Goal: Information Seeking & Learning: Learn about a topic

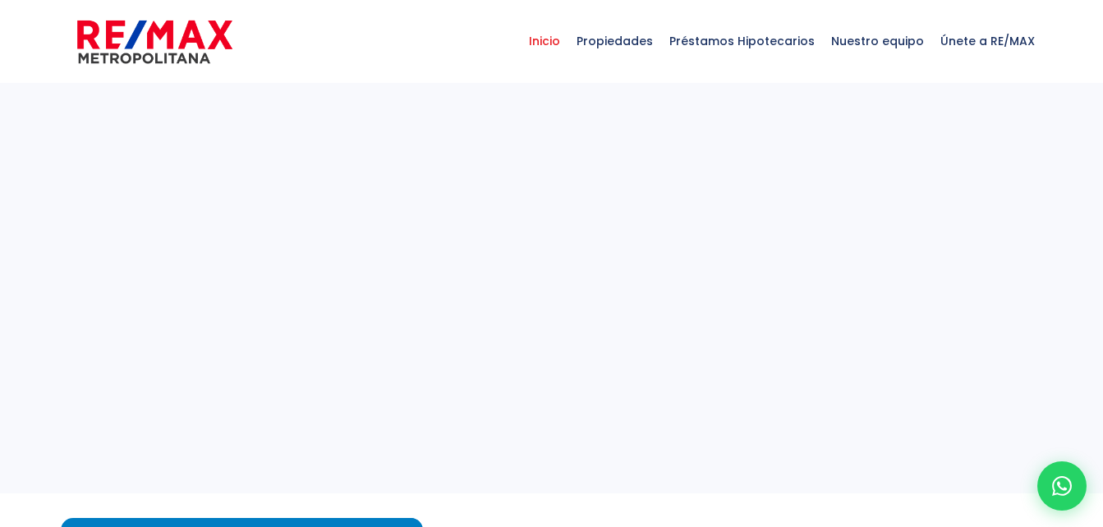
select select
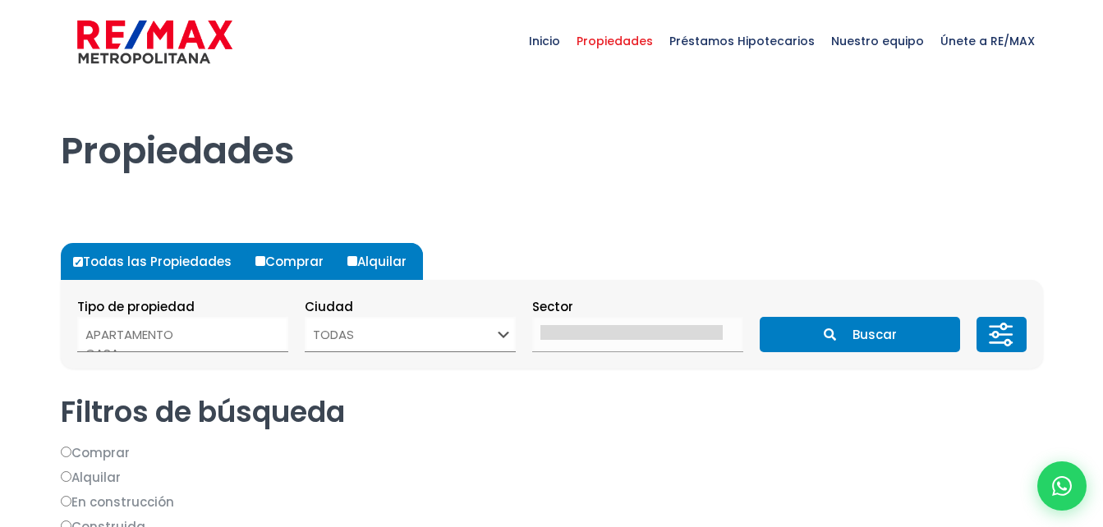
select select
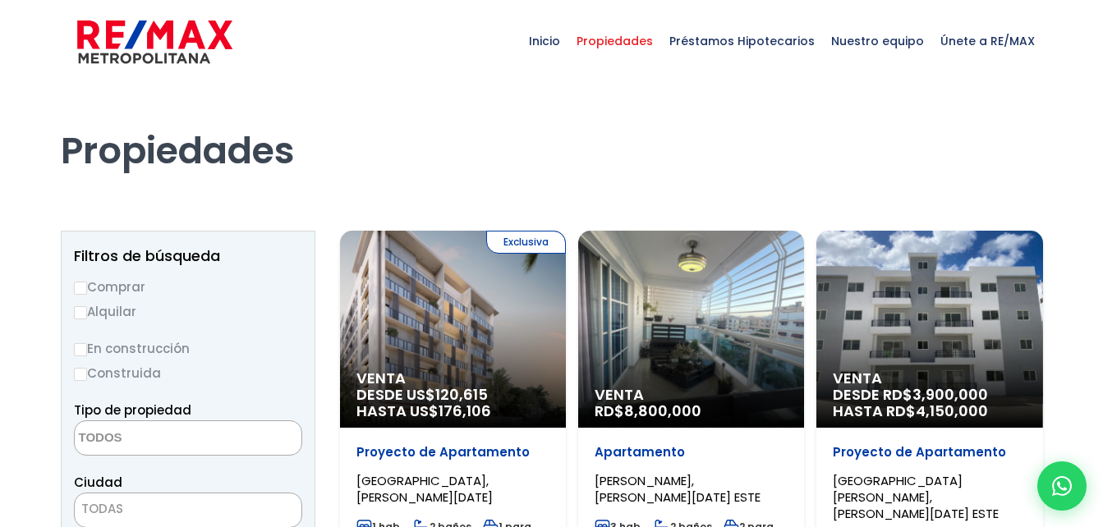
click at [83, 315] on input "Alquilar" at bounding box center [80, 312] width 13 height 13
radio input "true"
click at [154, 439] on textarea "Search" at bounding box center [154, 438] width 159 height 35
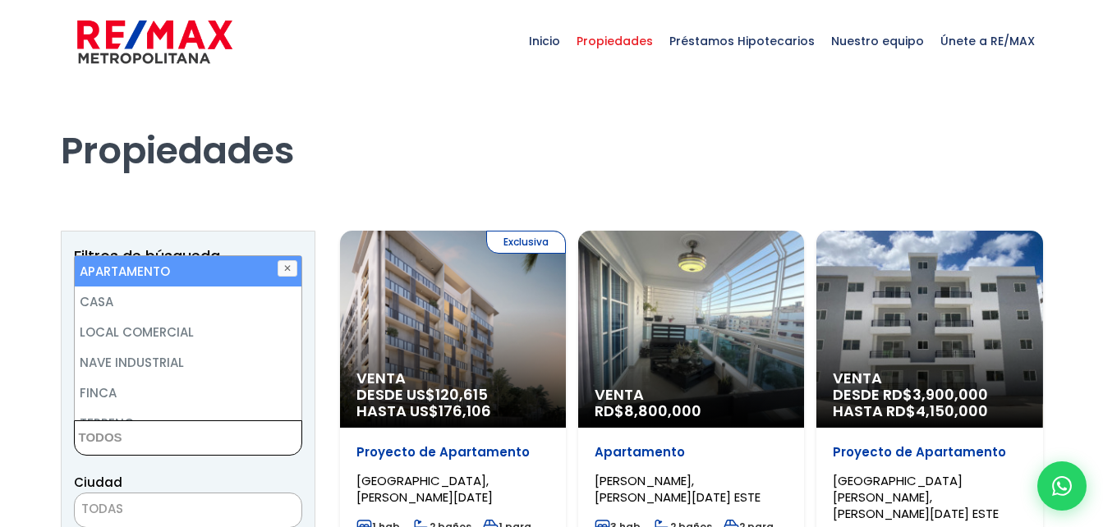
click at [204, 272] on li "APARTAMENTO" at bounding box center [188, 271] width 227 height 30
select select "apartment"
click at [200, 479] on div "Ciudad SANTO DOMINGO DE GUZMÁN SANTO DOMINGO ESTE SANTO DOMINGO OESTE SANTO DOM…" at bounding box center [188, 500] width 228 height 56
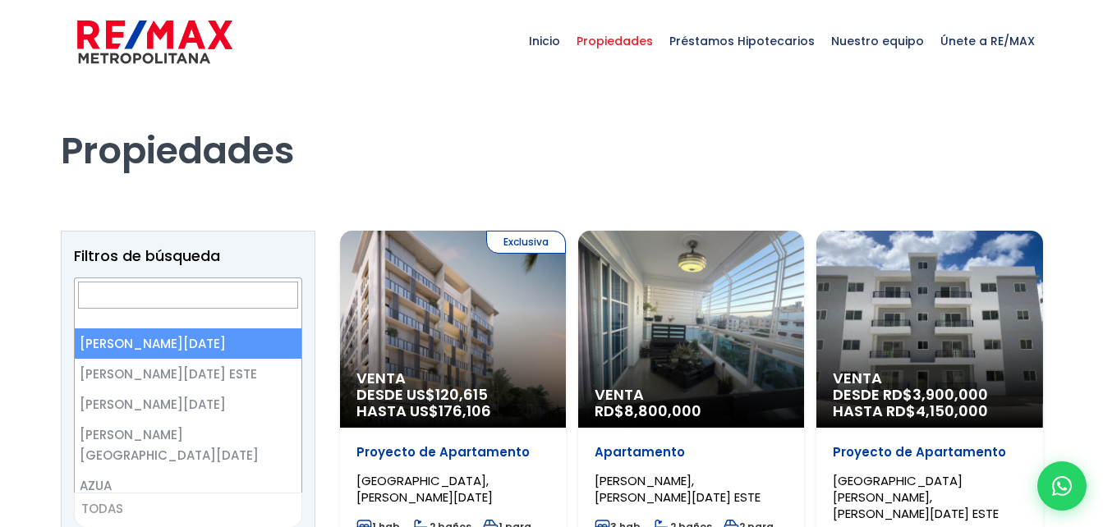
click at [214, 511] on span "TODAS" at bounding box center [188, 509] width 227 height 23
select select "1"
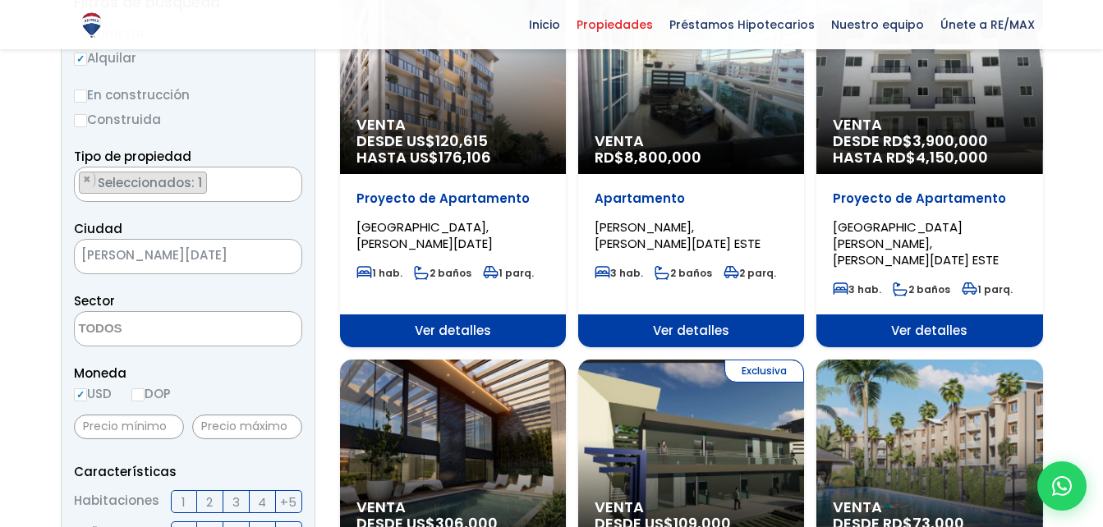
scroll to position [292, 0]
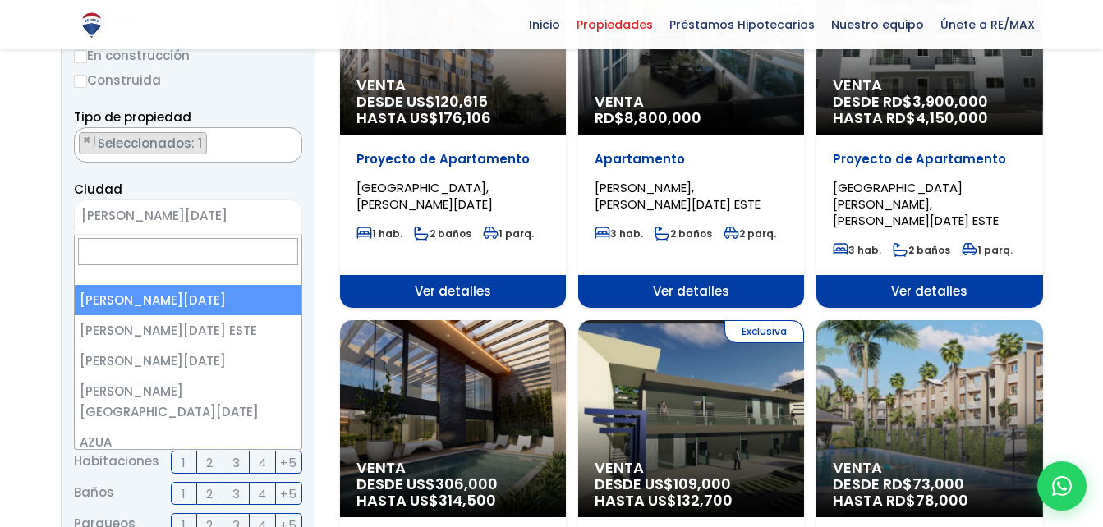
click at [188, 211] on span "[PERSON_NAME][DATE]" at bounding box center [168, 216] width 186 height 23
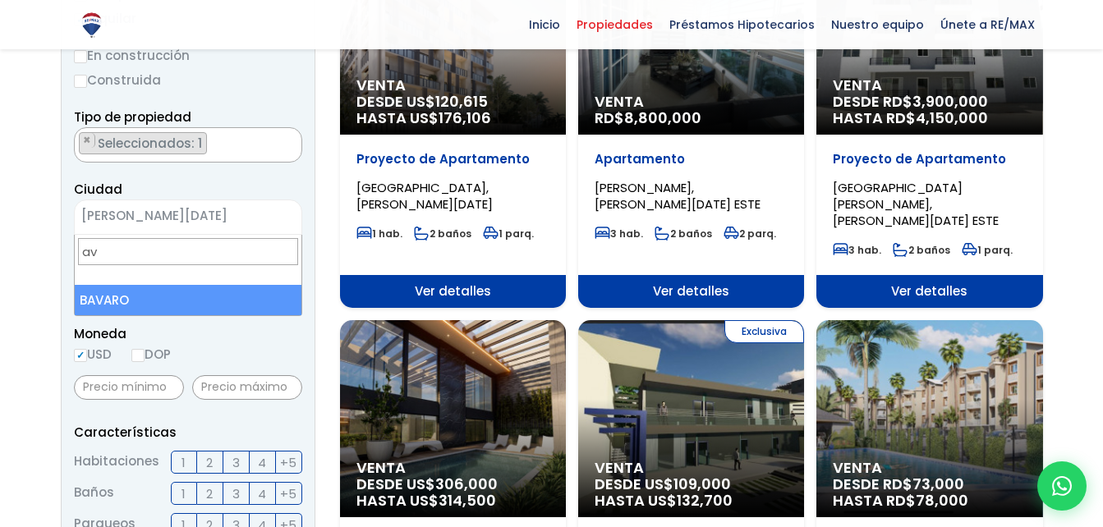
type input "a"
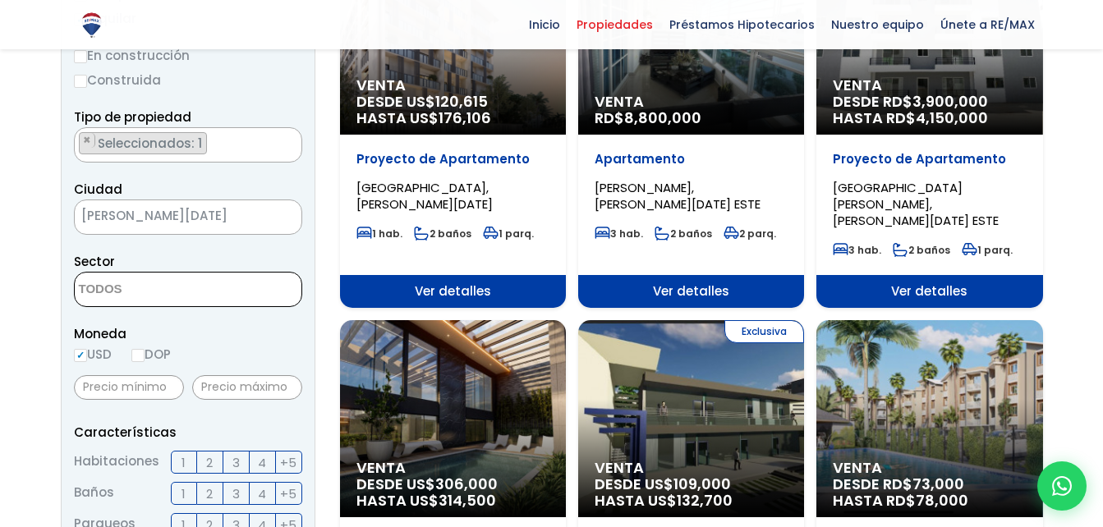
click at [168, 293] on textarea "Search" at bounding box center [154, 290] width 159 height 35
type textarea "a"
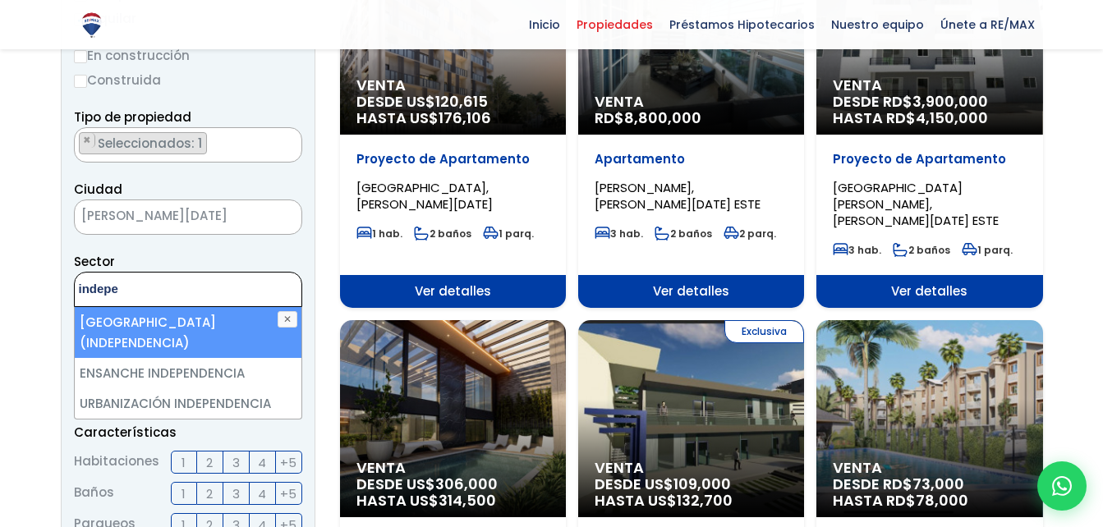
type textarea "indepe"
click at [176, 323] on li "[GEOGRAPHIC_DATA] (INDEPENDENCIA)" at bounding box center [188, 332] width 227 height 51
select select "16373"
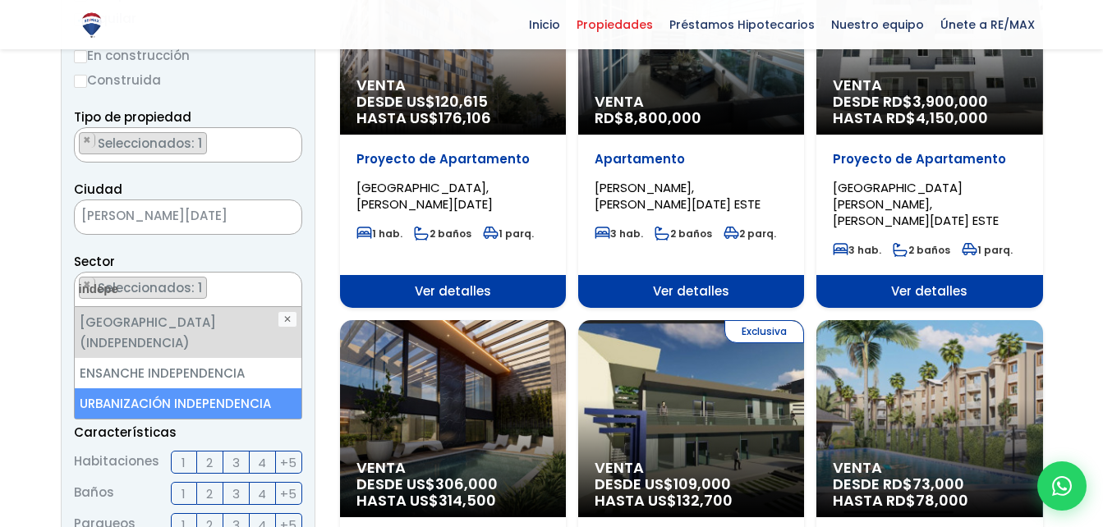
click at [198, 388] on li "URBANIZACIÓN INDEPENDENCIA" at bounding box center [188, 403] width 227 height 30
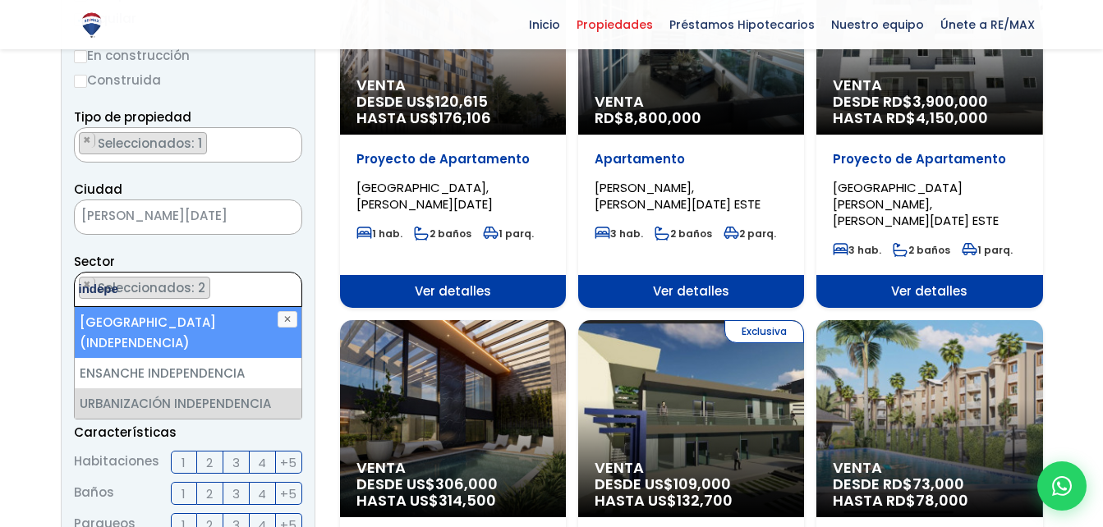
click at [263, 279] on ul "× Seleccionados: 2 × Seleccionados: 2" at bounding box center [178, 290] width 206 height 35
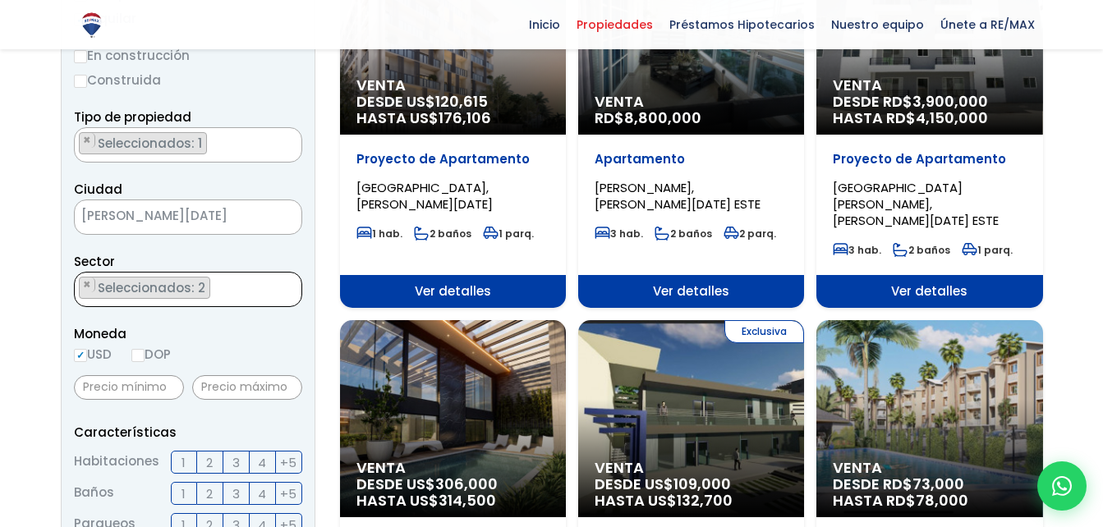
click at [258, 293] on ul "× Seleccionados: 2 × Seleccionados: 2" at bounding box center [178, 290] width 206 height 35
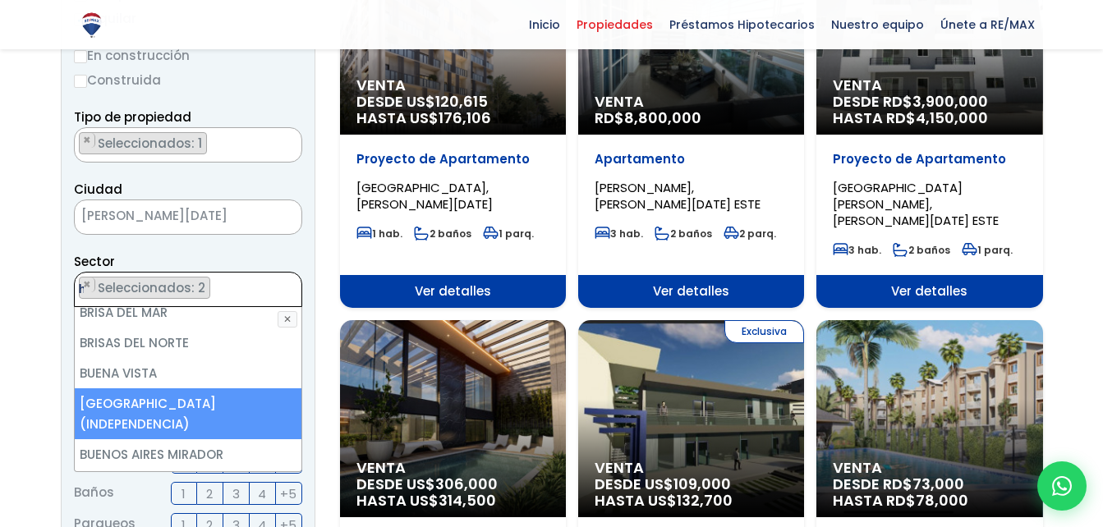
scroll to position [0, 0]
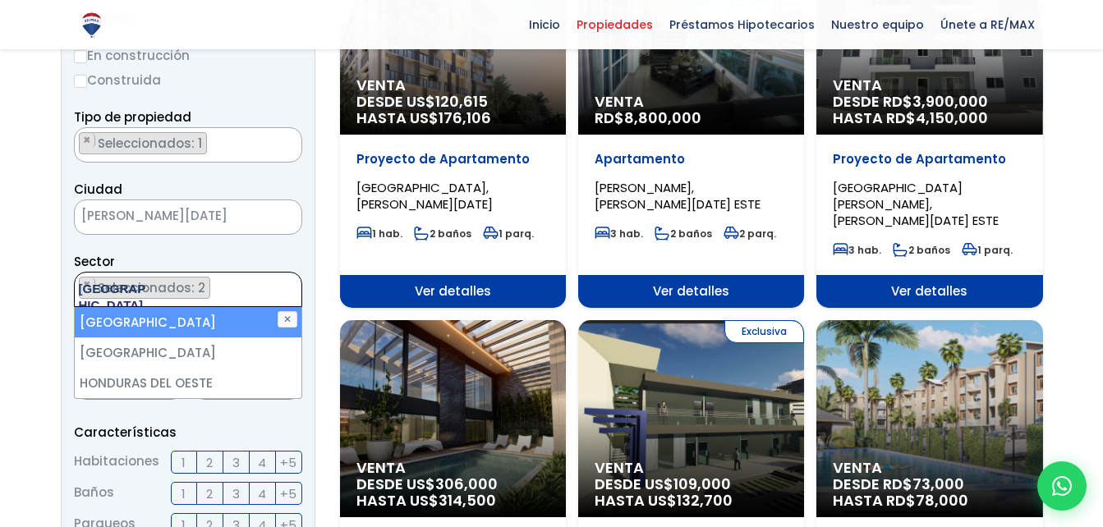
type textarea "honduras"
click at [209, 325] on li "[GEOGRAPHIC_DATA]" at bounding box center [188, 322] width 227 height 30
click at [225, 319] on li "[GEOGRAPHIC_DATA]" at bounding box center [188, 322] width 227 height 30
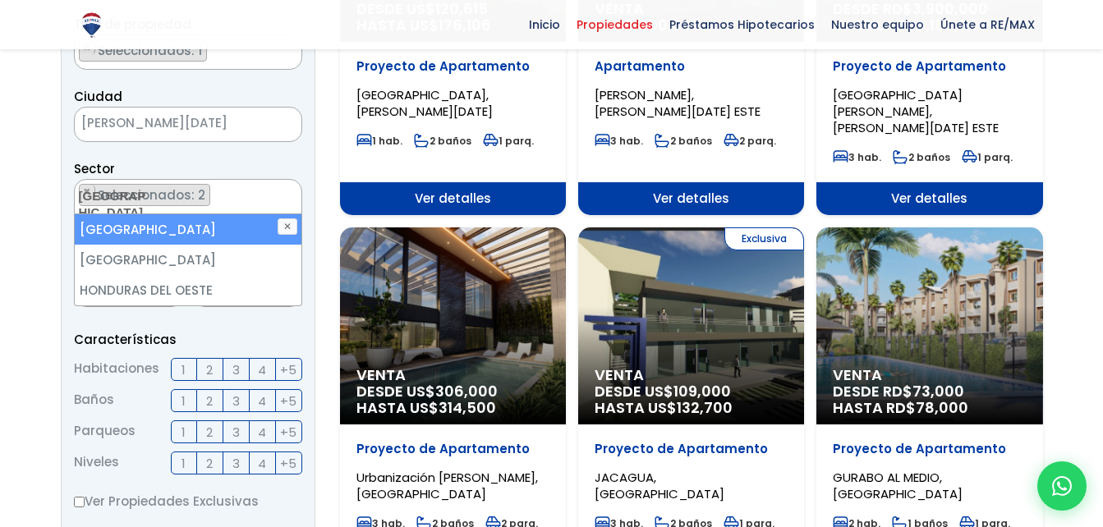
scroll to position [375, 0]
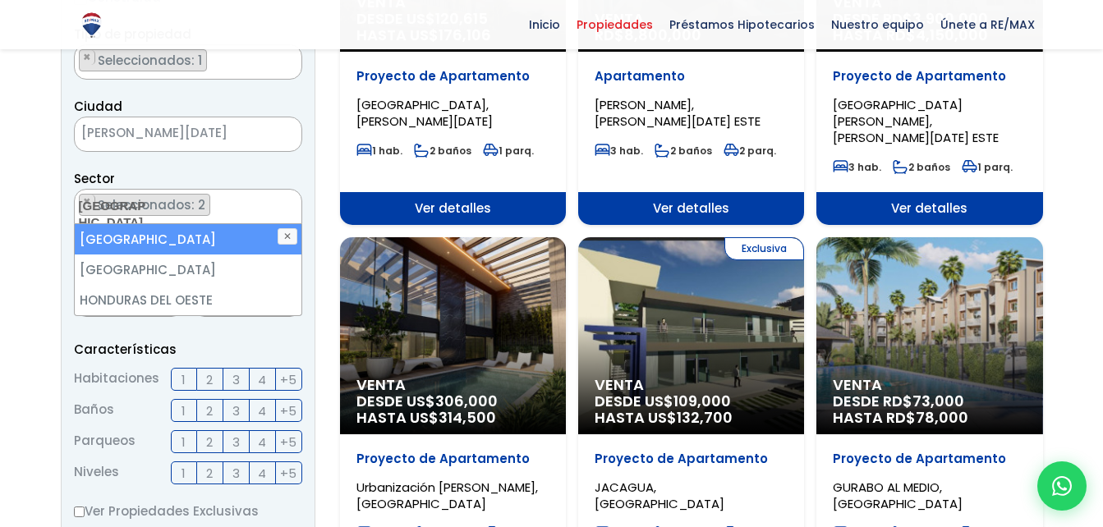
click at [203, 233] on li "[GEOGRAPHIC_DATA]" at bounding box center [188, 239] width 227 height 30
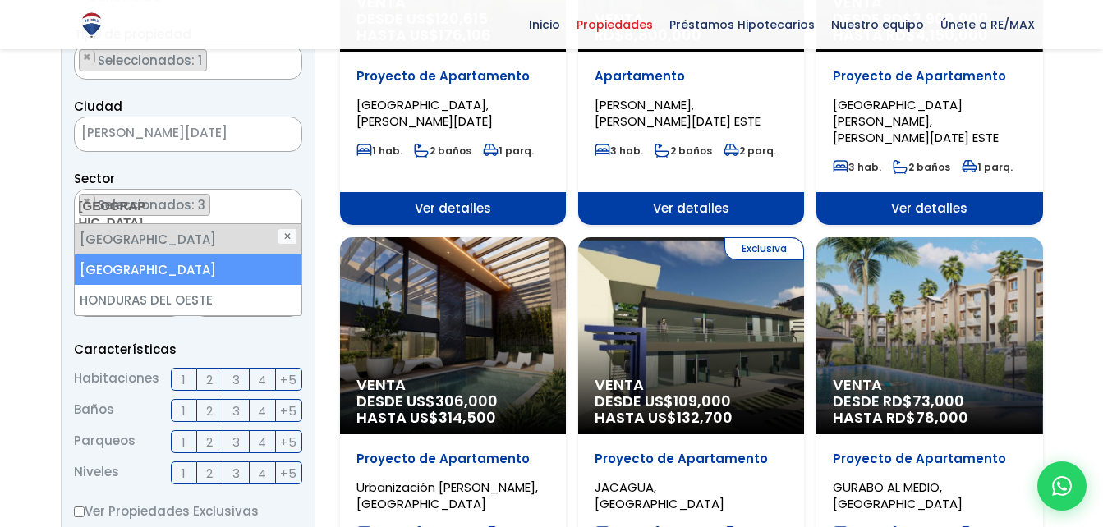
click at [204, 269] on li "[GEOGRAPHIC_DATA]" at bounding box center [188, 270] width 227 height 30
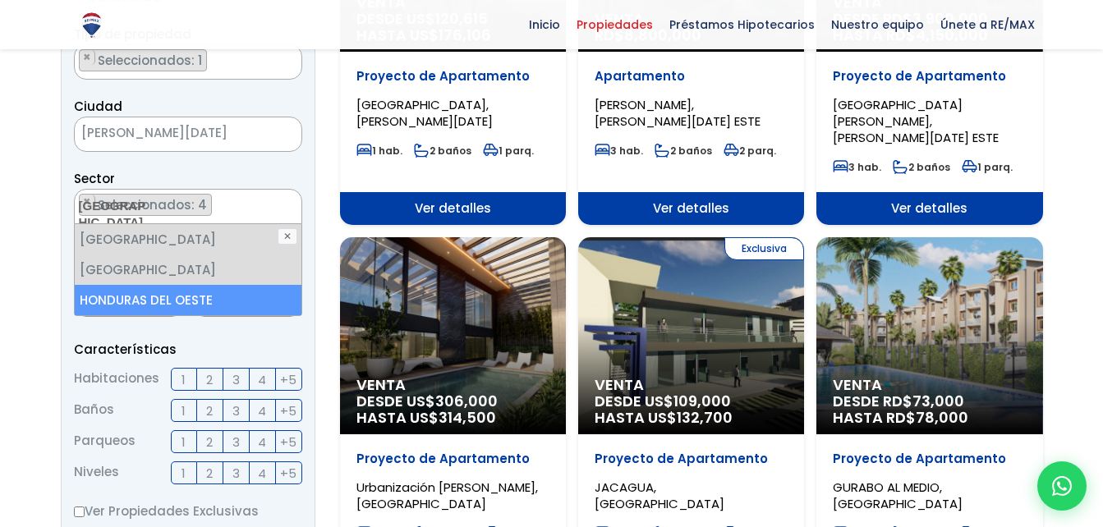
click at [200, 300] on li "HONDURAS DEL OESTE" at bounding box center [188, 300] width 227 height 30
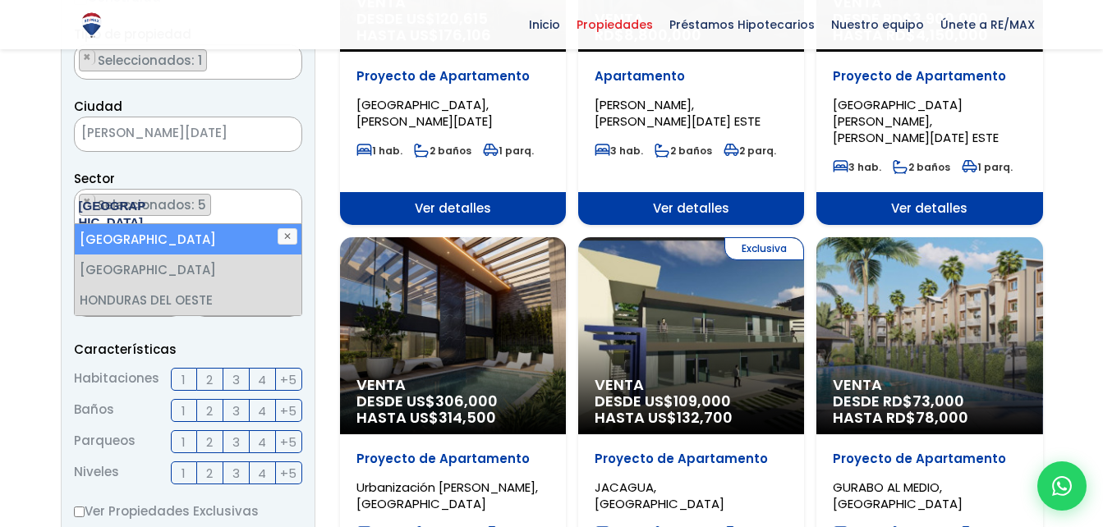
click at [251, 206] on ul "× Seleccionados: 5 × Seleccionados: 5 × Seleccionados: 5 × Seleccionados: 5 × S…" at bounding box center [178, 207] width 206 height 35
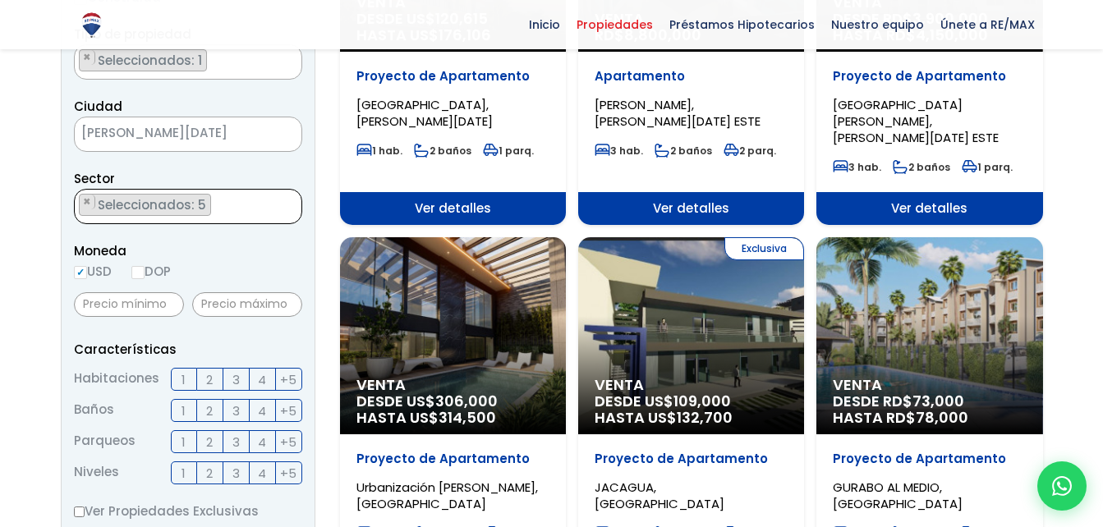
click at [251, 206] on ul "× Seleccionados: 5 × Seleccionados: 5 × Seleccionados: 5 × Seleccionados: 5 × S…" at bounding box center [178, 207] width 206 height 35
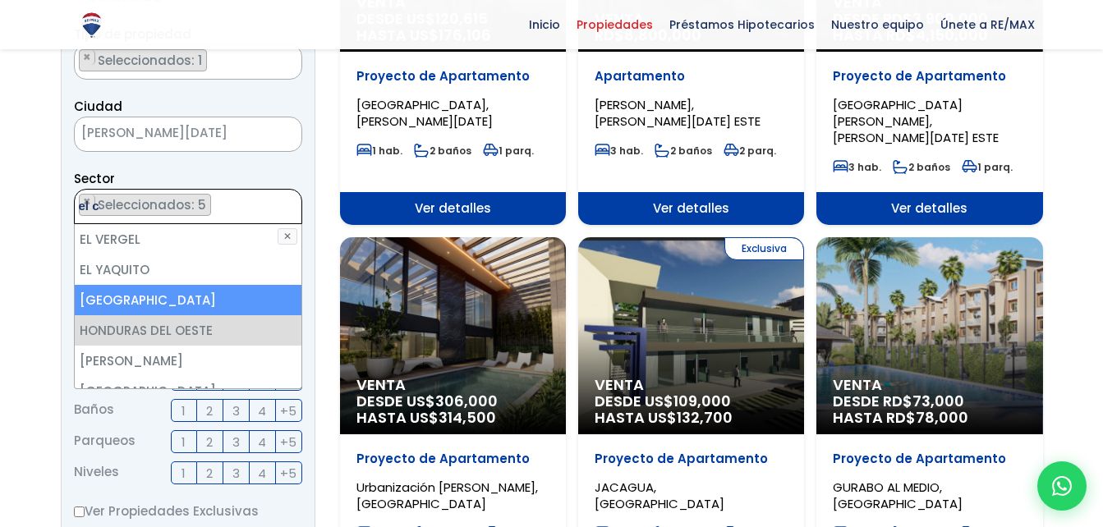
scroll to position [0, 0]
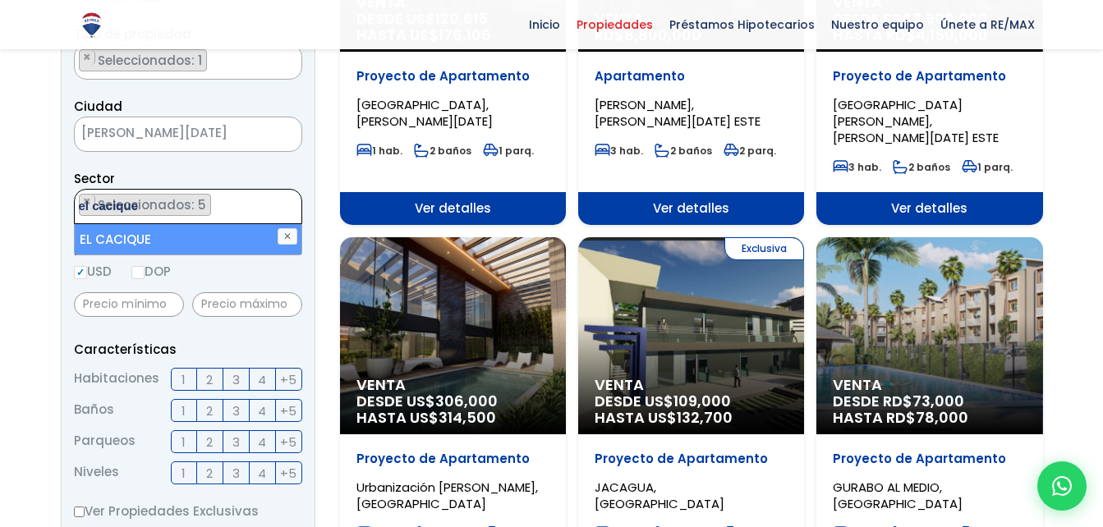
type textarea "el cacique"
click at [227, 239] on li "EL CACIQUE" at bounding box center [188, 239] width 227 height 30
click at [236, 210] on ul "× Seleccionados: 6 × Seleccionados: 6 × Seleccionados: 6 × Seleccionados: 6 × S…" at bounding box center [178, 207] width 206 height 35
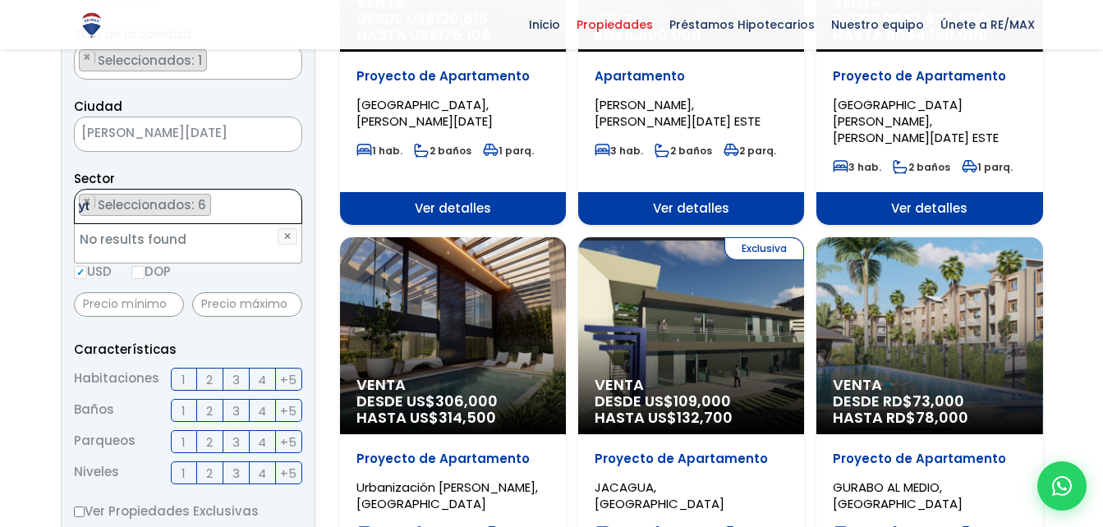
type textarea "y"
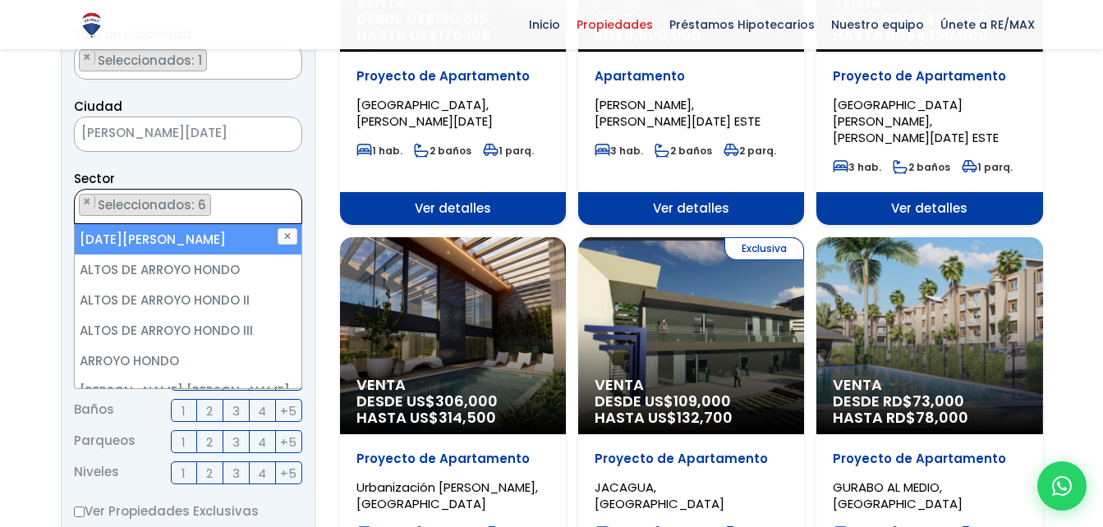
scroll to position [669, 0]
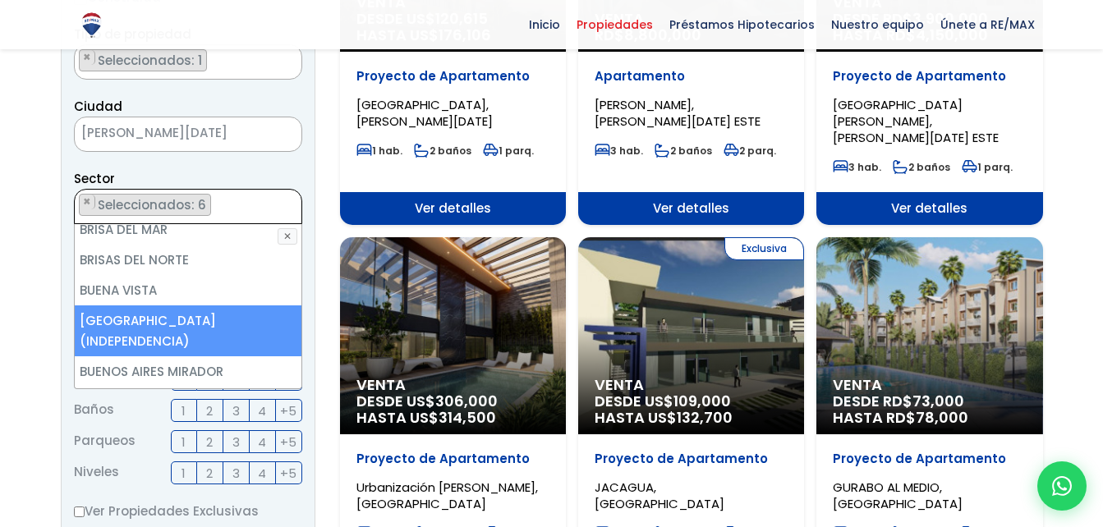
type textarea "y"
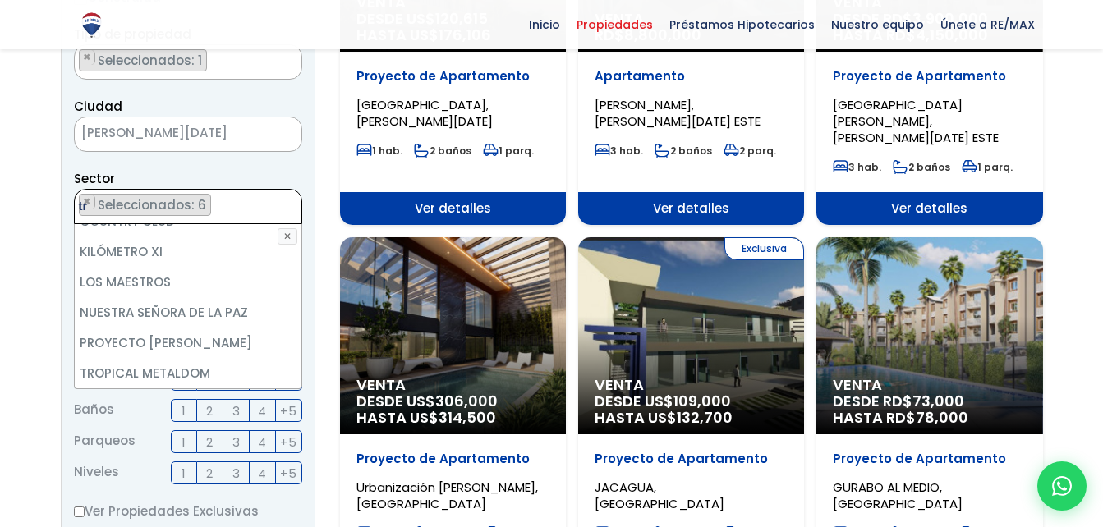
scroll to position [0, 0]
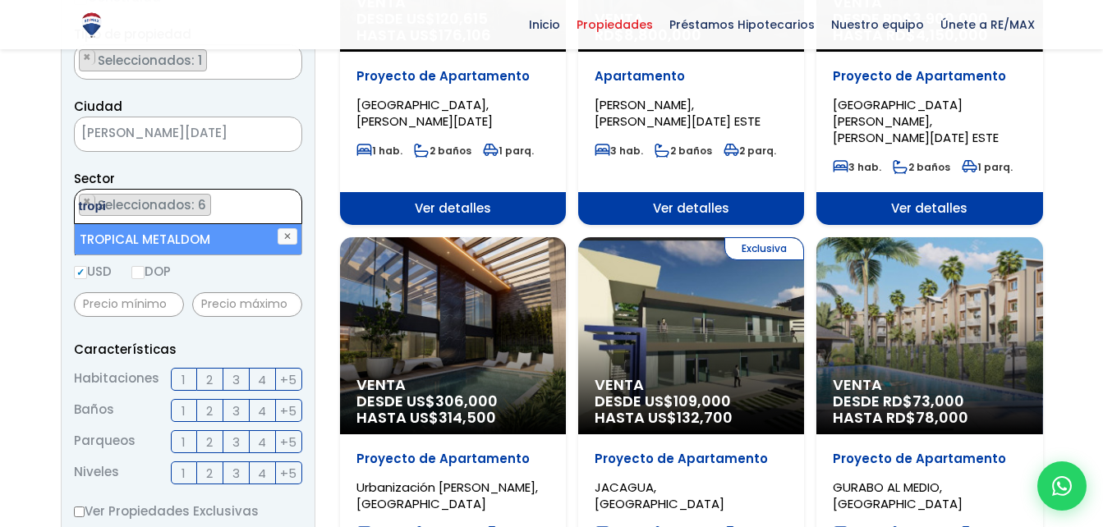
type textarea "tropi"
click at [209, 237] on li "TROPICAL METALDOM" at bounding box center [188, 239] width 227 height 30
click at [150, 277] on label "DOP" at bounding box center [150, 271] width 39 height 21
click at [0, 0] on input "DOP" at bounding box center [0, 0] width 0 height 0
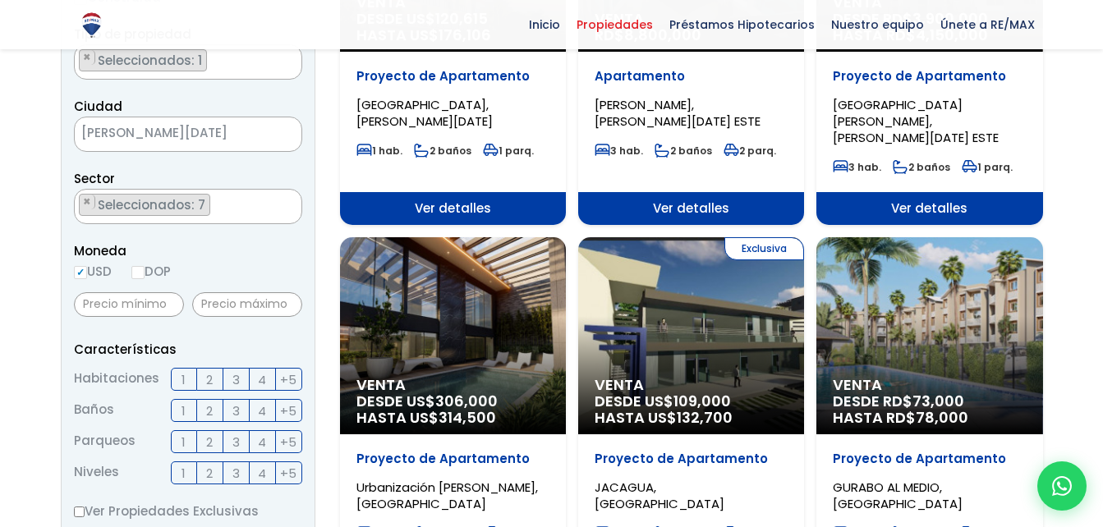
click at [142, 269] on input "DOP" at bounding box center [137, 272] width 13 height 13
radio input "true"
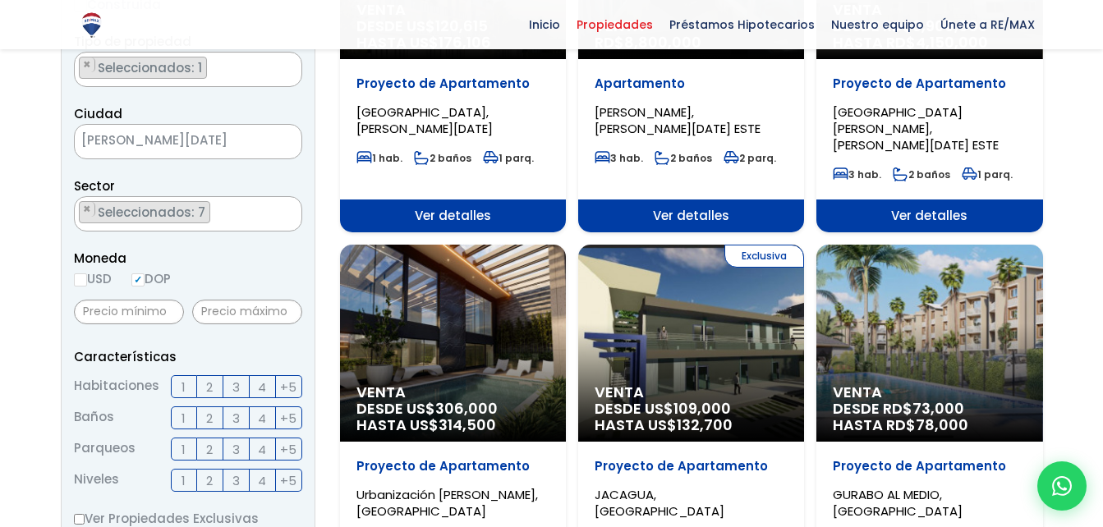
scroll to position [367, 0]
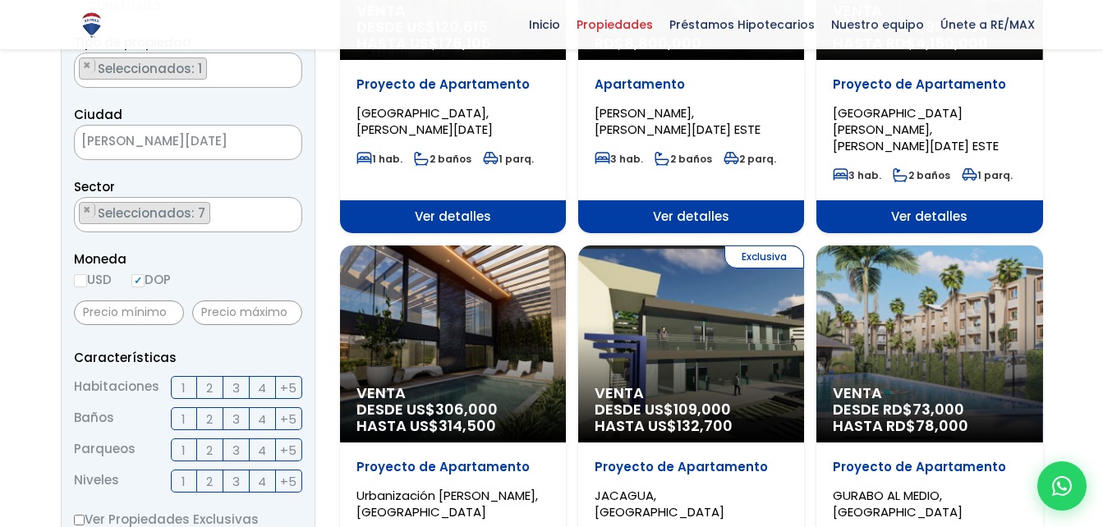
click at [237, 395] on span "3" at bounding box center [235, 388] width 7 height 21
click at [0, 0] on input "3" at bounding box center [0, 0] width 0 height 0
click at [209, 453] on span "2" at bounding box center [209, 450] width 7 height 21
click at [0, 0] on input "2" at bounding box center [0, 0] width 0 height 0
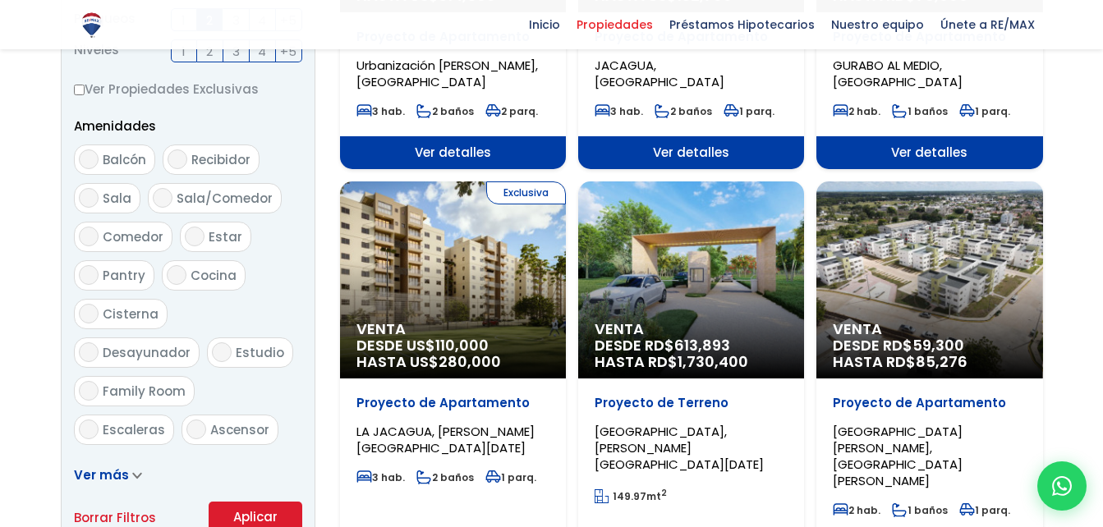
scroll to position [802, 0]
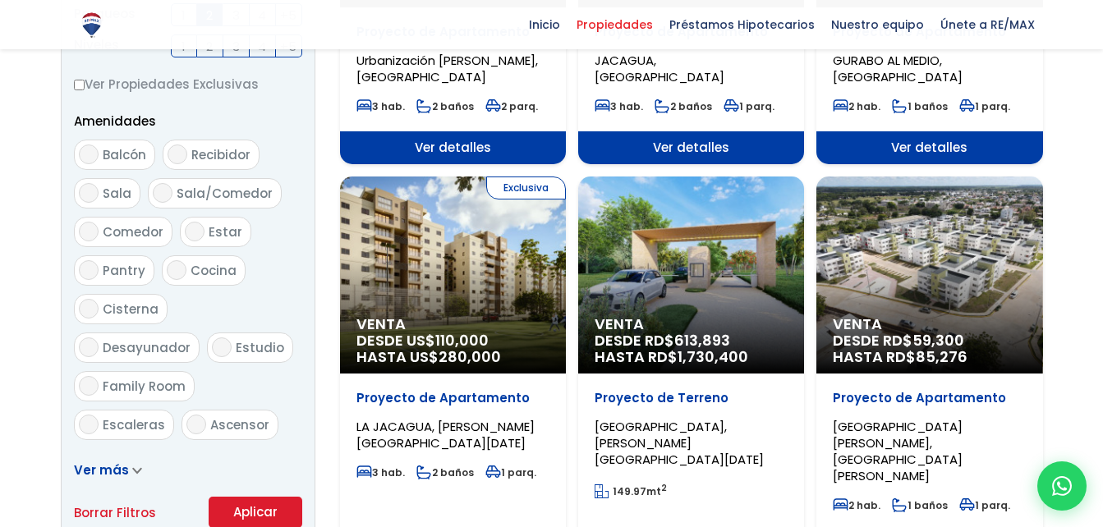
click at [232, 517] on button "Aplicar" at bounding box center [256, 512] width 94 height 31
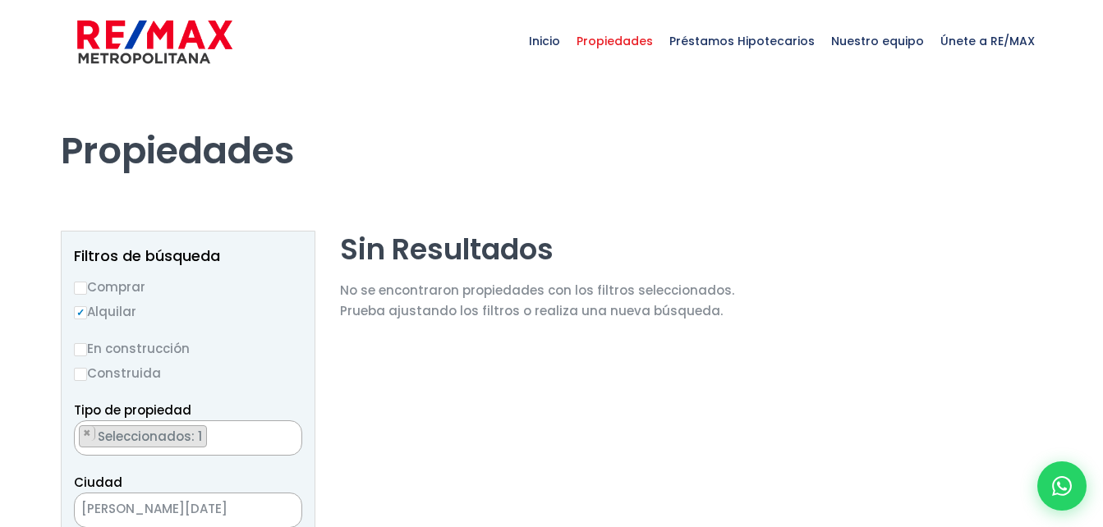
select select "16373"
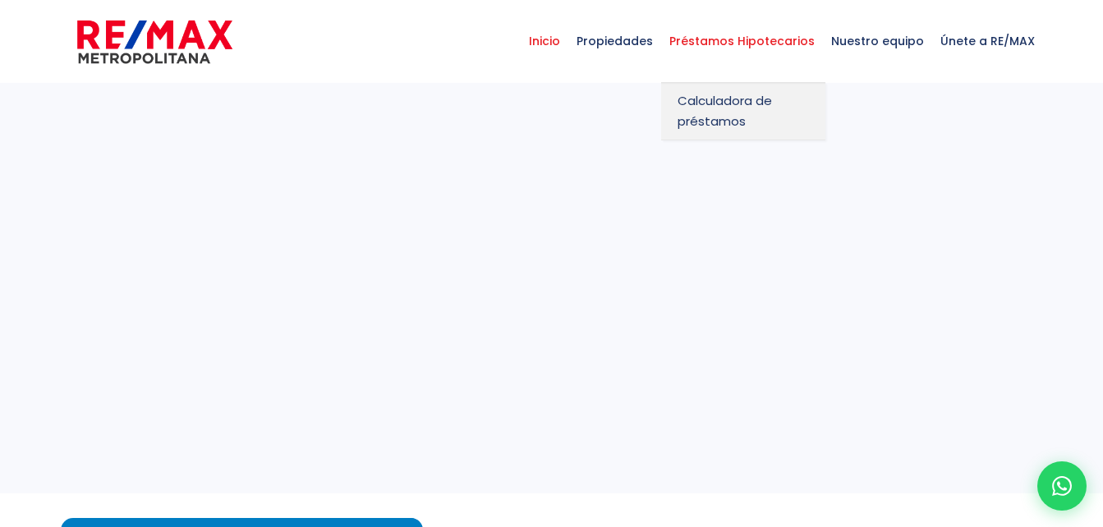
select select
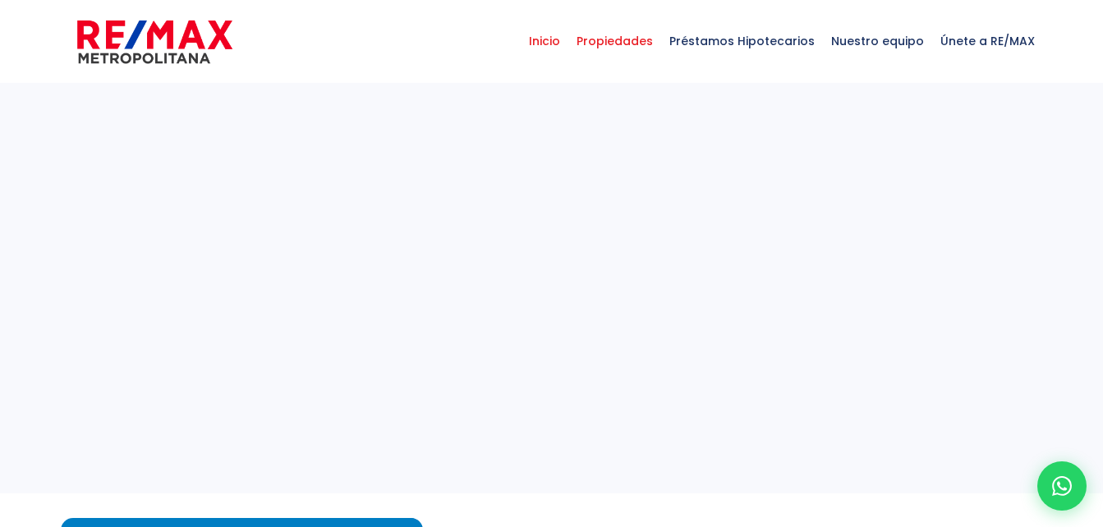
click at [637, 40] on span "Propiedades" at bounding box center [614, 40] width 93 height 49
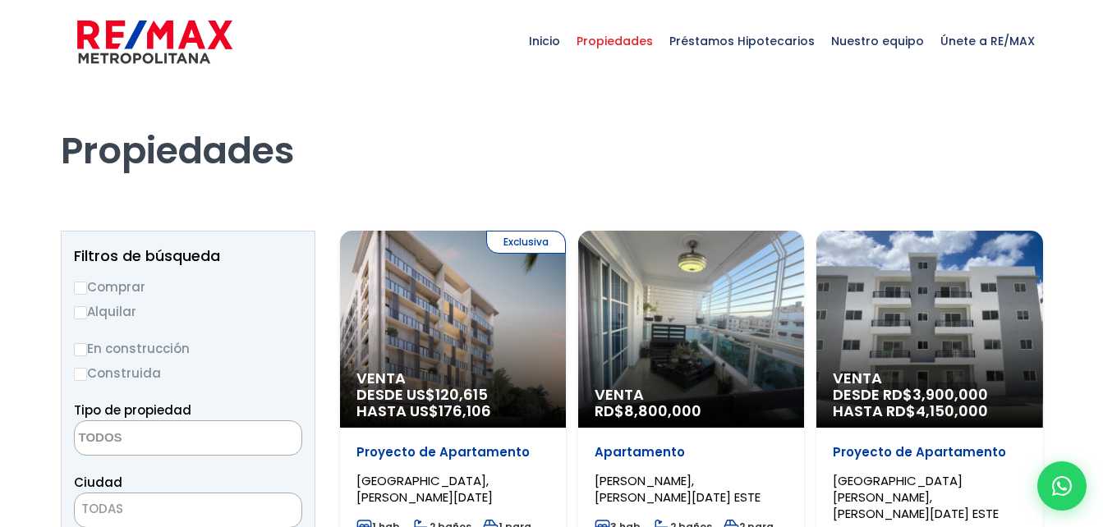
select select
click at [83, 287] on input "Comprar" at bounding box center [80, 288] width 13 height 13
radio input "true"
click at [86, 370] on input "Construida" at bounding box center [80, 374] width 13 height 13
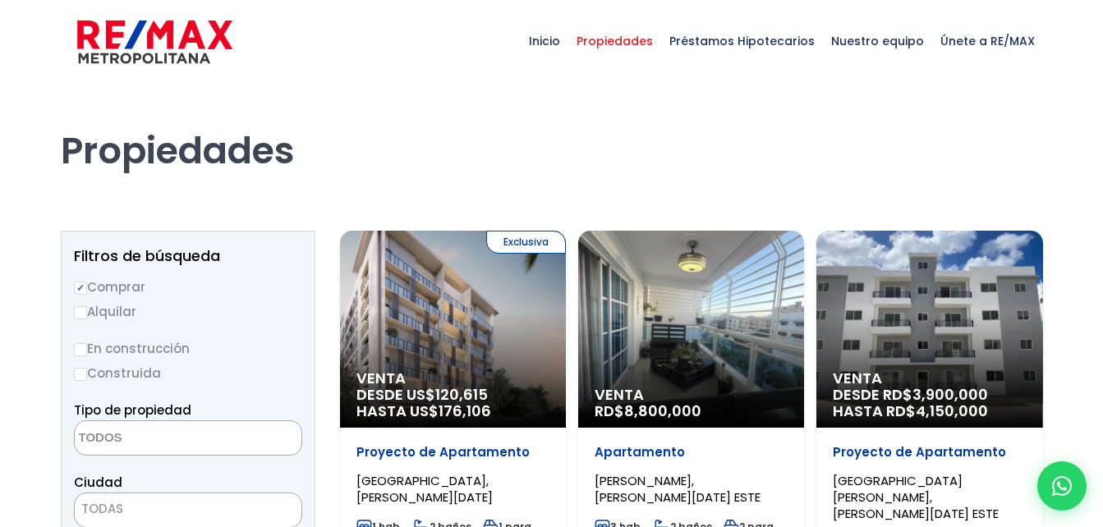
radio input "true"
click at [139, 437] on textarea "Search" at bounding box center [154, 438] width 159 height 35
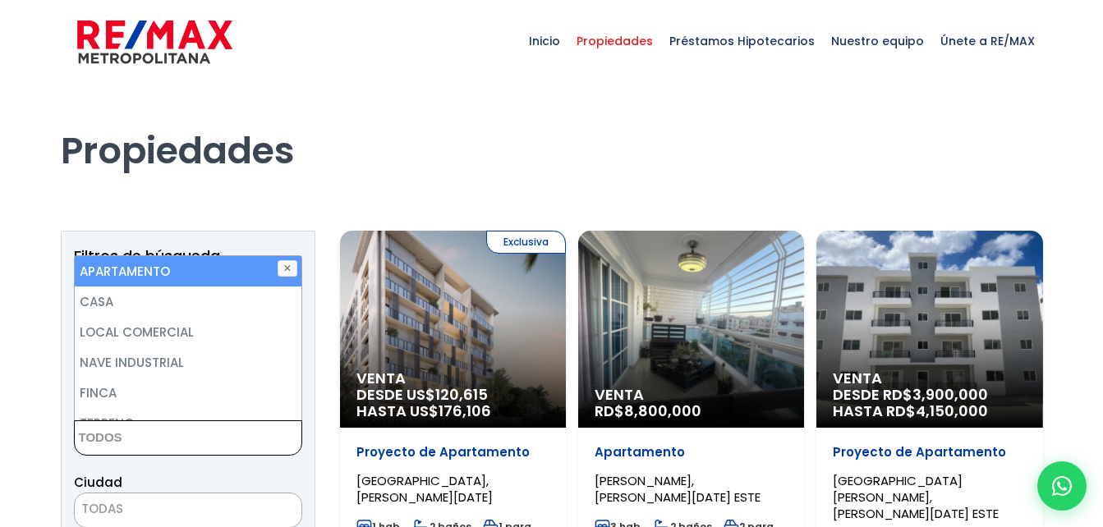
click at [212, 274] on li "APARTAMENTO" at bounding box center [188, 271] width 227 height 30
select select "apartment"
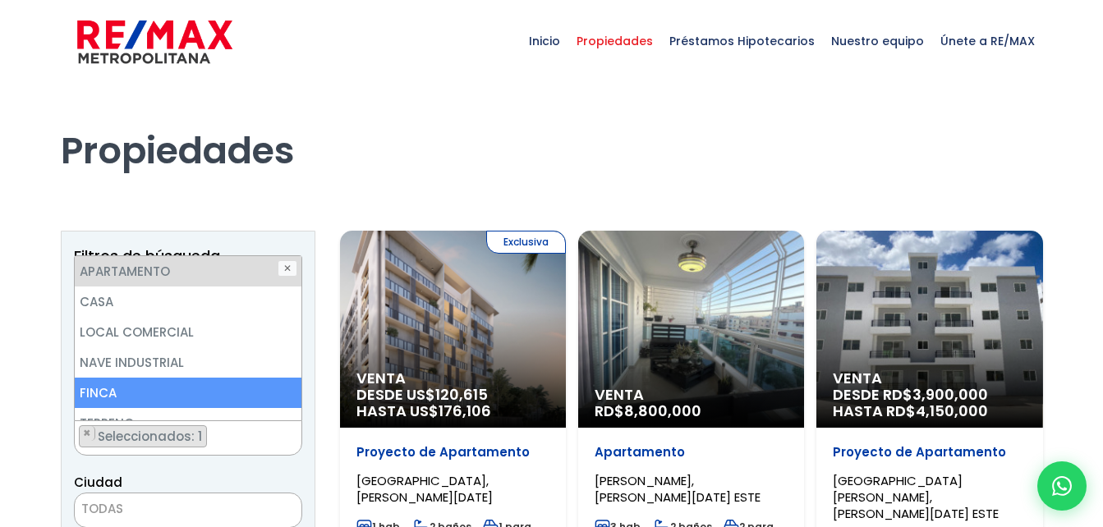
click at [182, 510] on span "TODAS" at bounding box center [188, 509] width 227 height 23
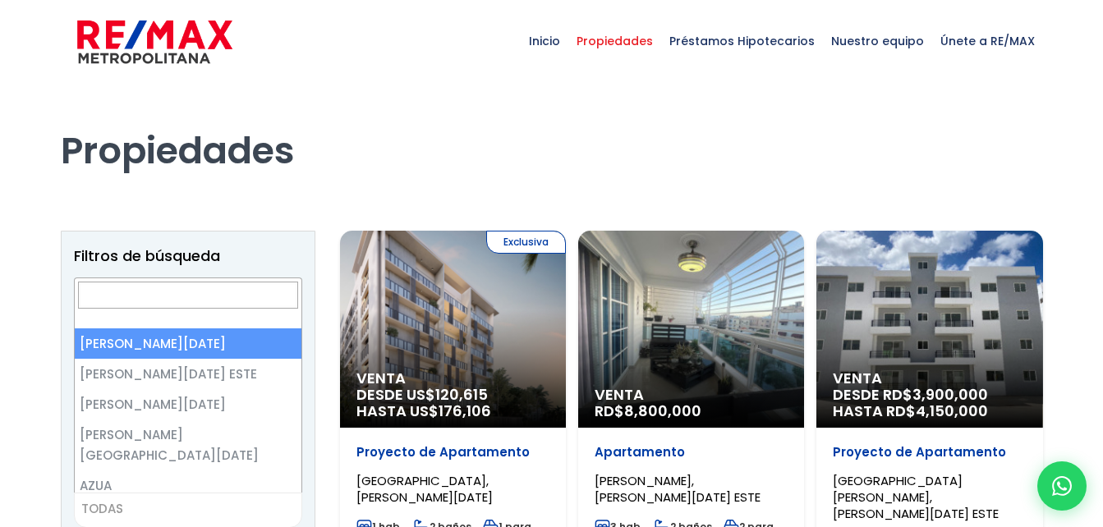
select select "1"
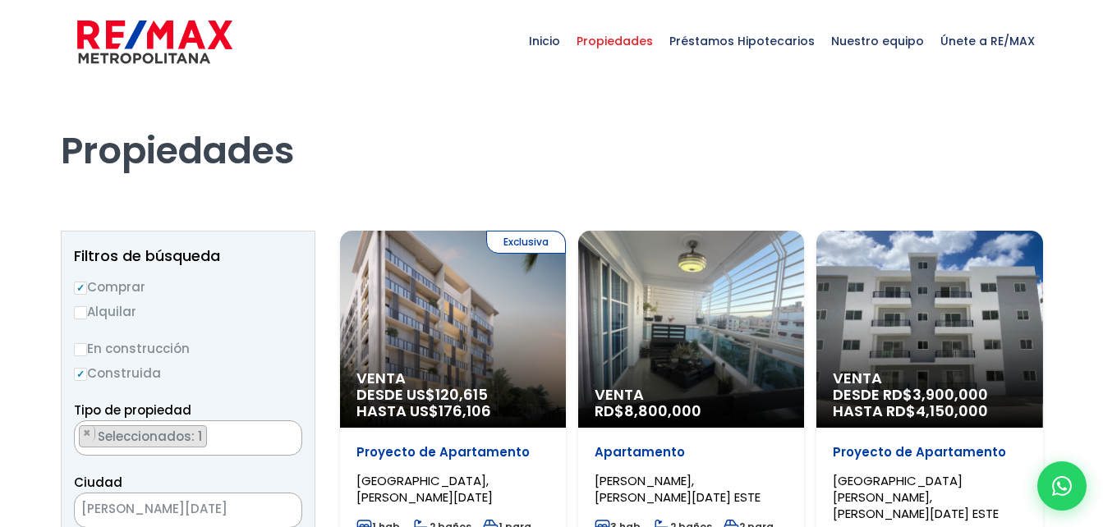
scroll to position [1, 0]
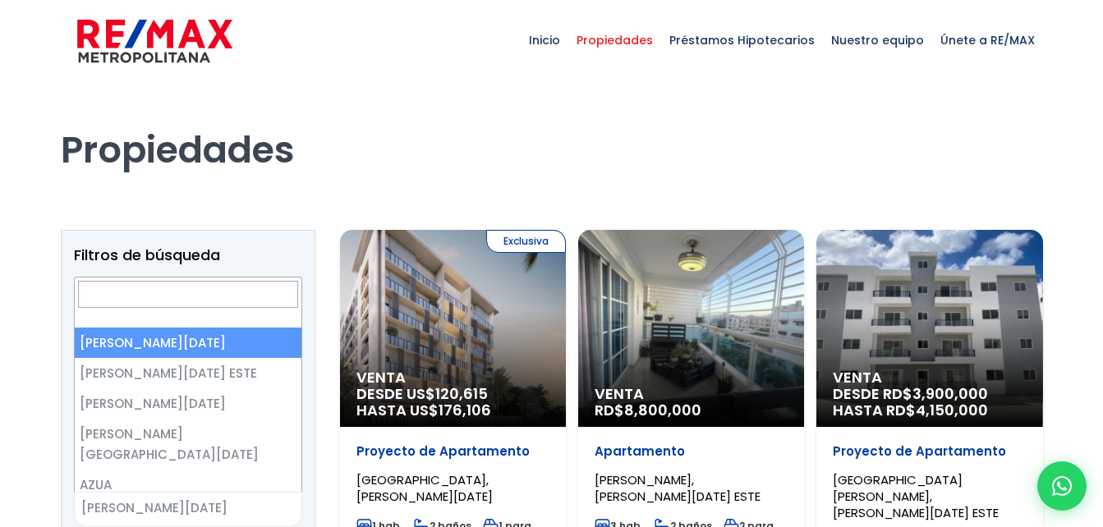
click at [210, 515] on span "[PERSON_NAME][DATE]" at bounding box center [168, 508] width 186 height 23
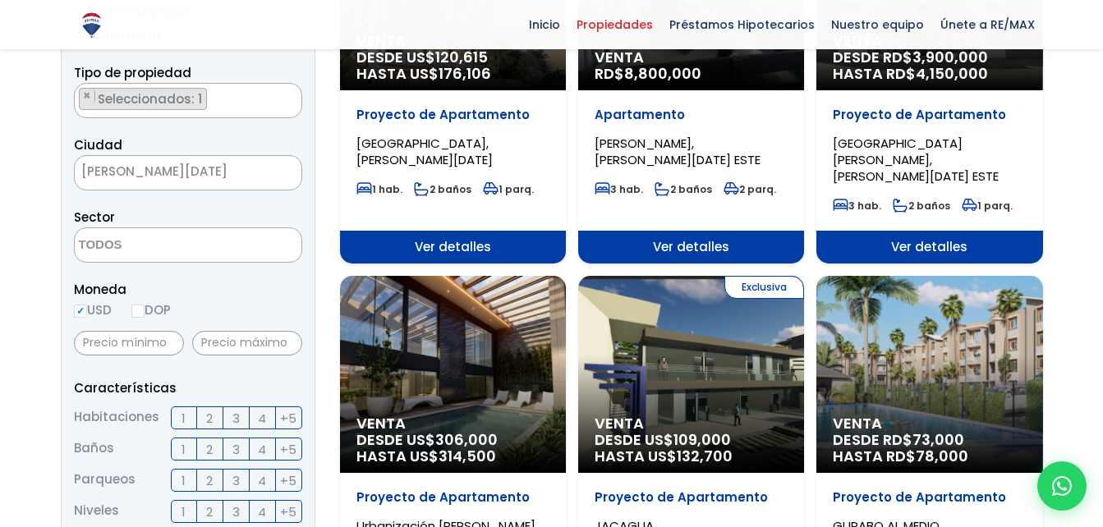
scroll to position [342, 0]
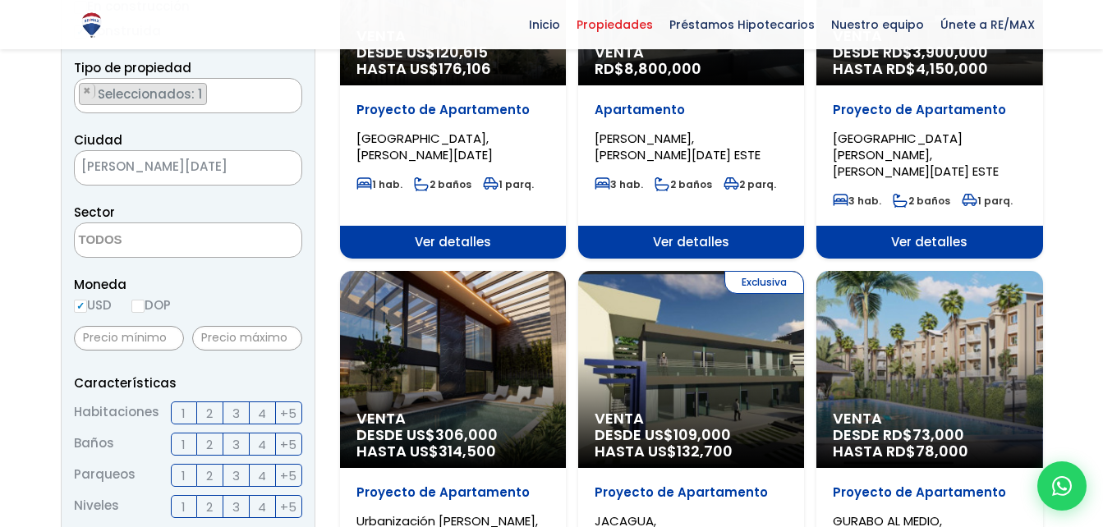
click at [223, 249] on span at bounding box center [188, 240] width 228 height 35
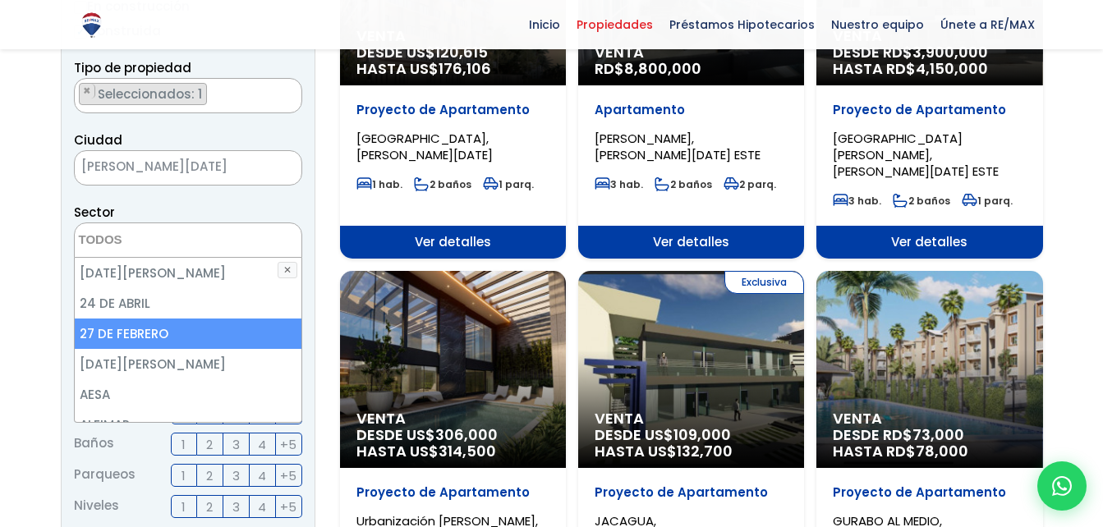
click at [237, 333] on li "27 DE FEBRERO" at bounding box center [188, 334] width 227 height 30
select select "225"
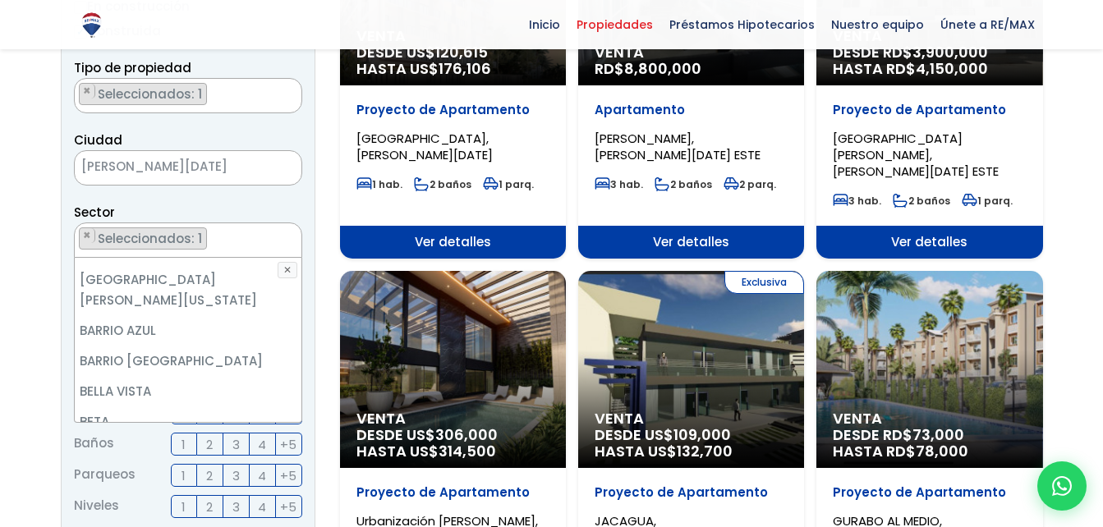
scroll to position [482, 0]
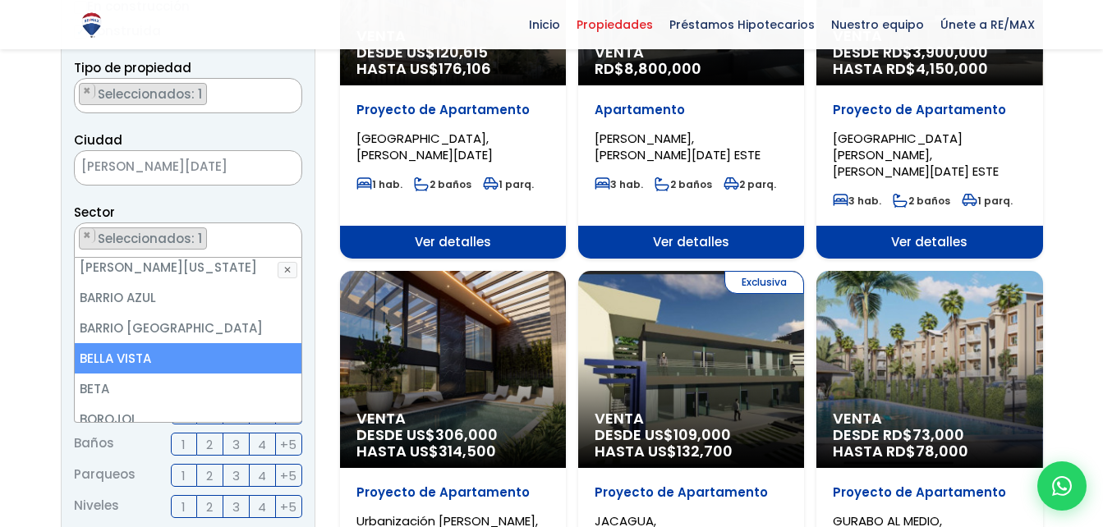
click at [226, 343] on li "BELLA VISTA" at bounding box center [188, 358] width 227 height 30
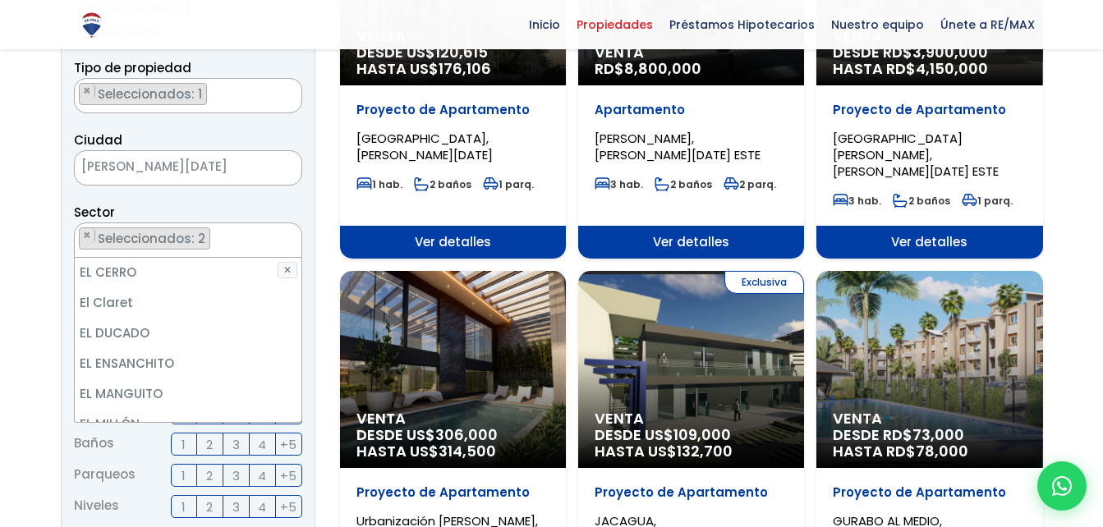
scroll to position [1818, 0]
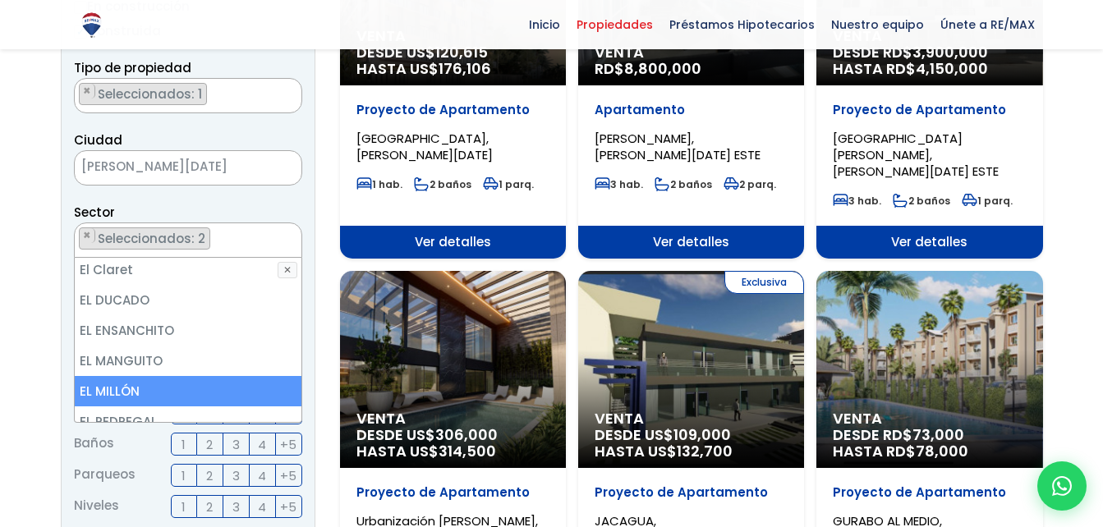
click at [158, 376] on li "EL MILLÓN" at bounding box center [188, 391] width 227 height 30
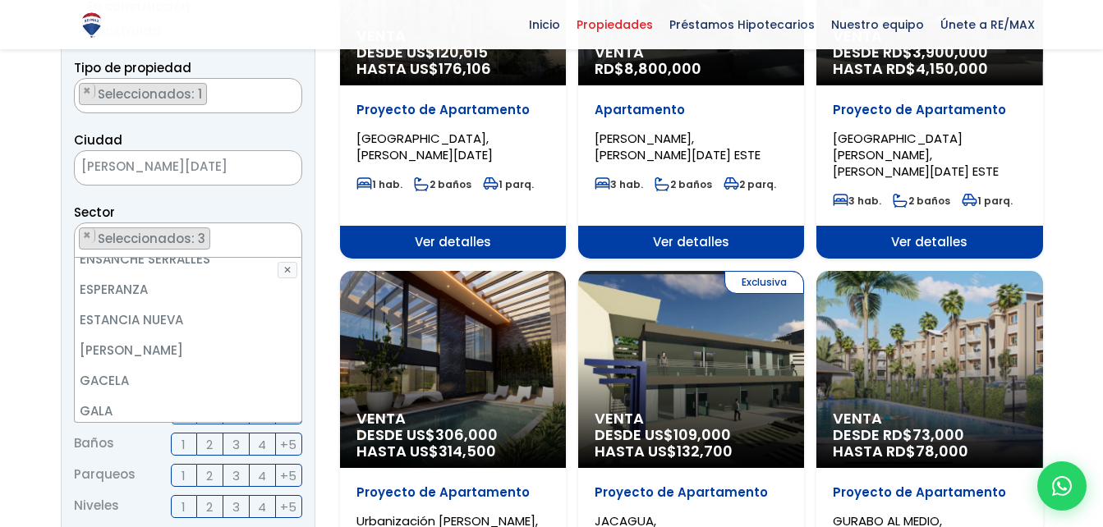
scroll to position [2573, 0]
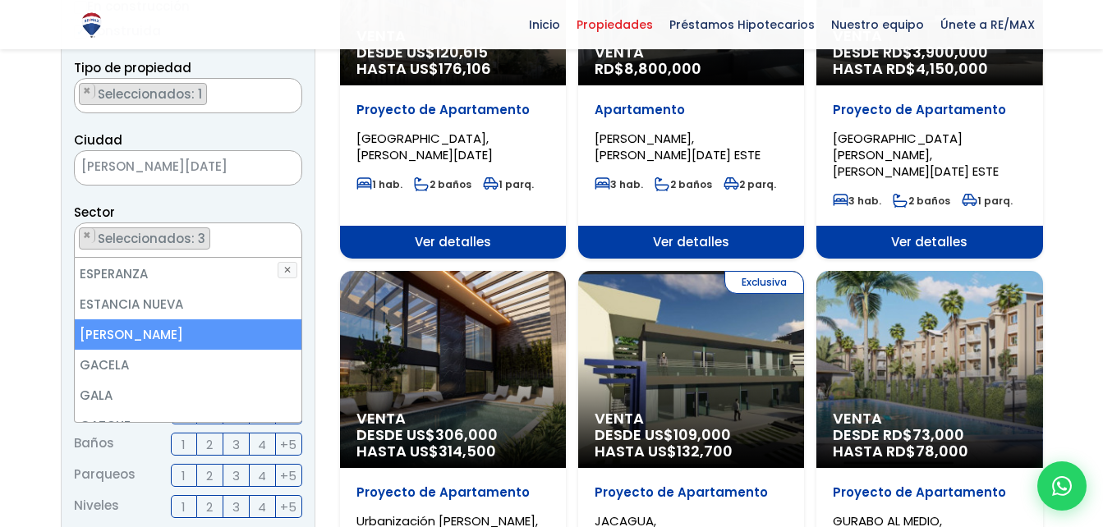
click at [223, 320] on li "[PERSON_NAME]" at bounding box center [188, 335] width 227 height 30
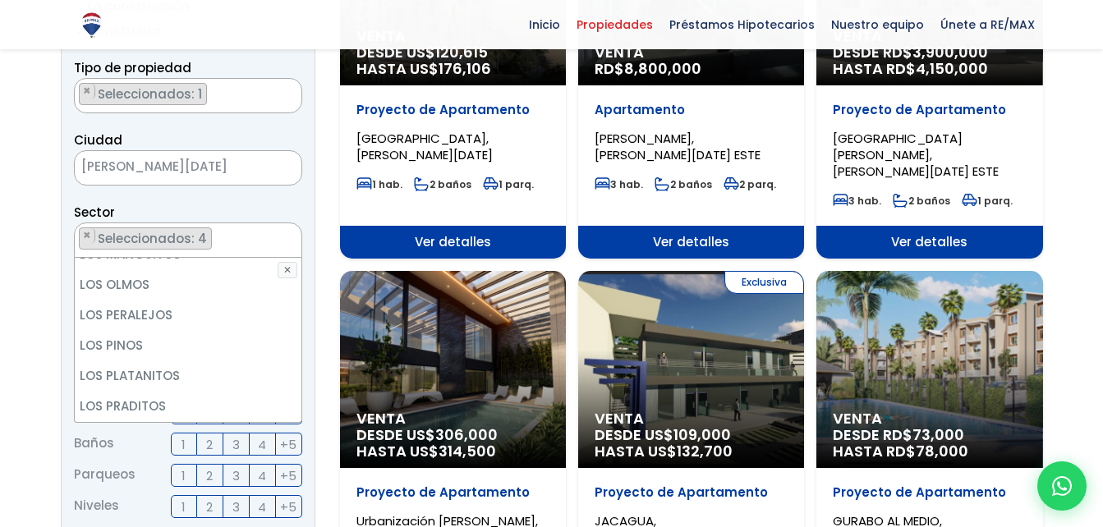
scroll to position [4895, 0]
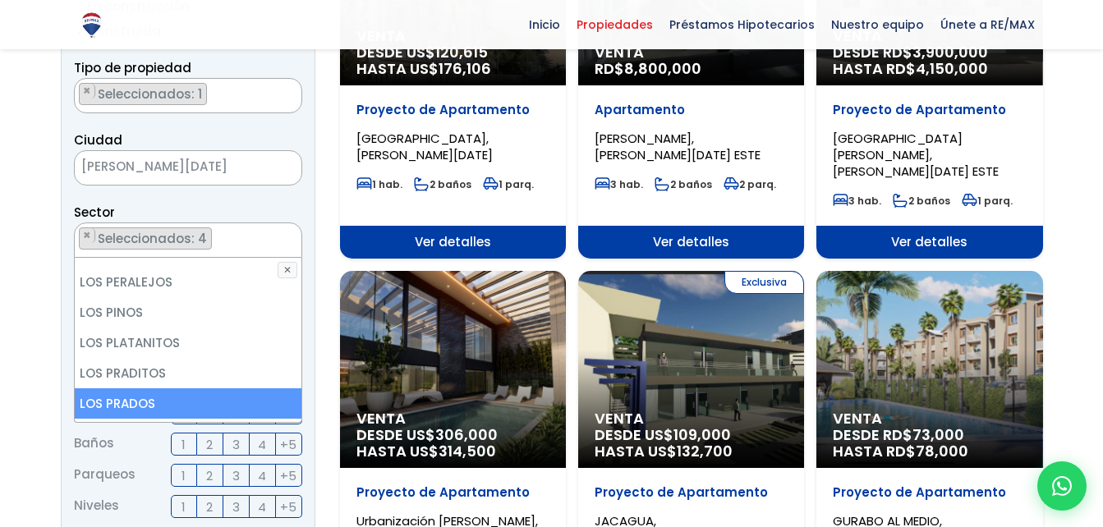
click at [173, 388] on li "LOS PRADOS" at bounding box center [188, 403] width 227 height 30
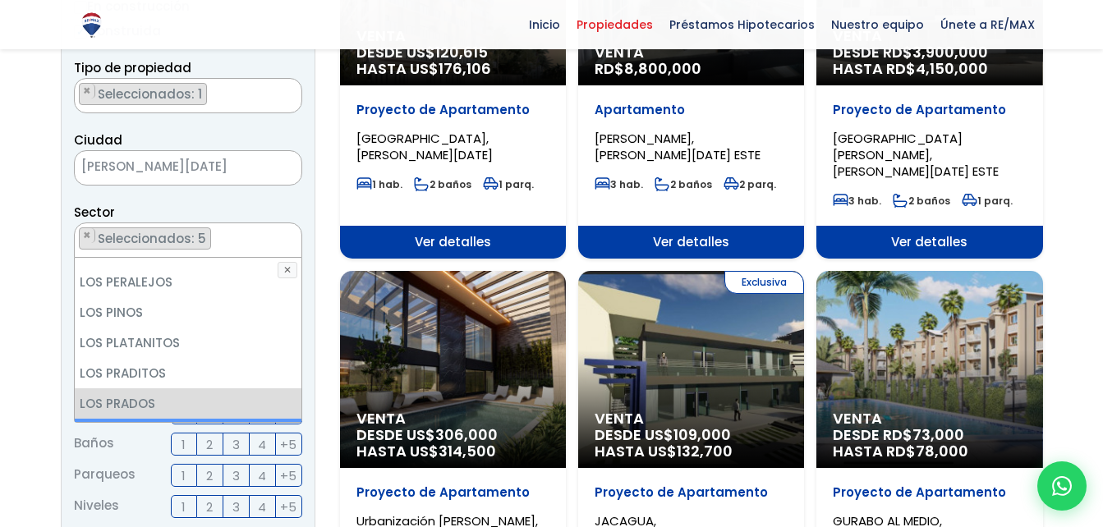
click at [173, 419] on li "LOS PRÓCERES" at bounding box center [188, 434] width 227 height 30
click at [236, 480] on li "LOS RESTAURADORES" at bounding box center [188, 495] width 227 height 30
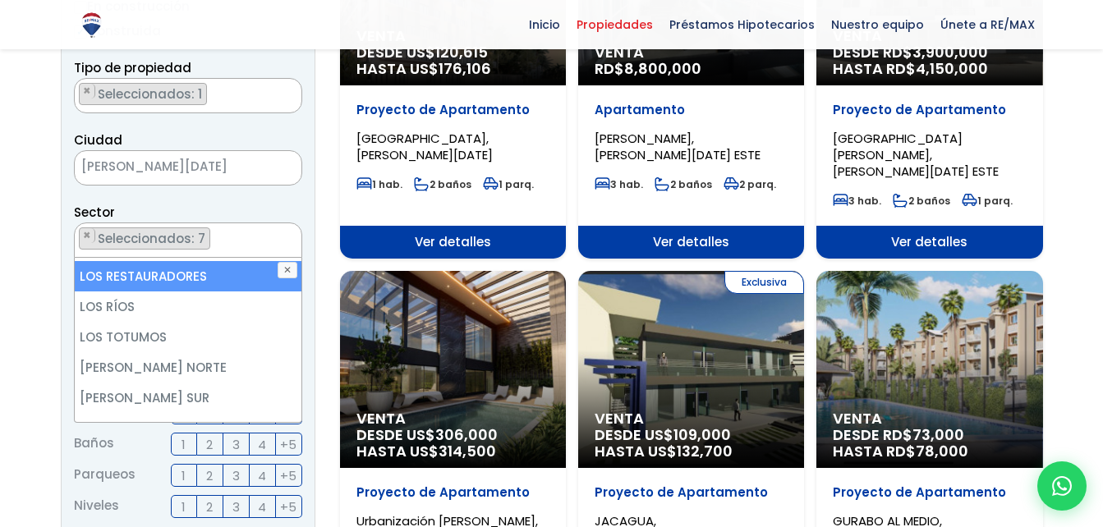
scroll to position [5191, 0]
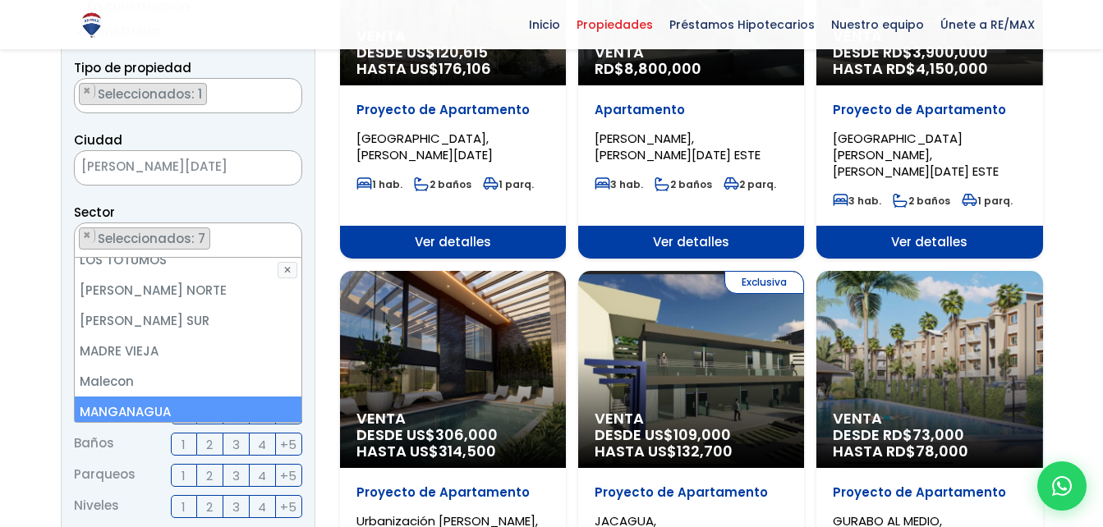
click at [192, 397] on li "MANGANAGUA" at bounding box center [188, 412] width 227 height 30
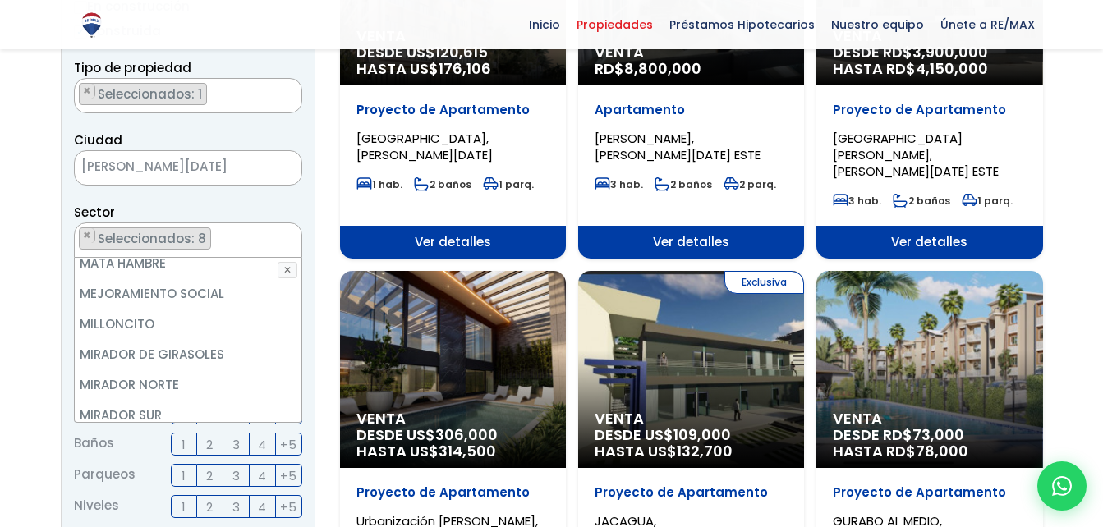
scroll to position [5585, 0]
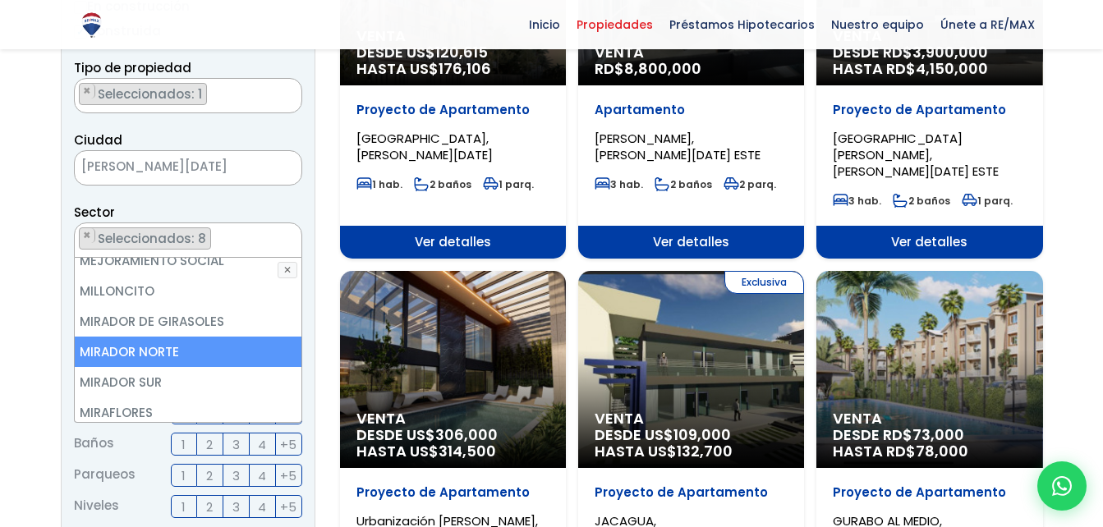
click at [152, 337] on li "MIRADOR NORTE" at bounding box center [188, 352] width 227 height 30
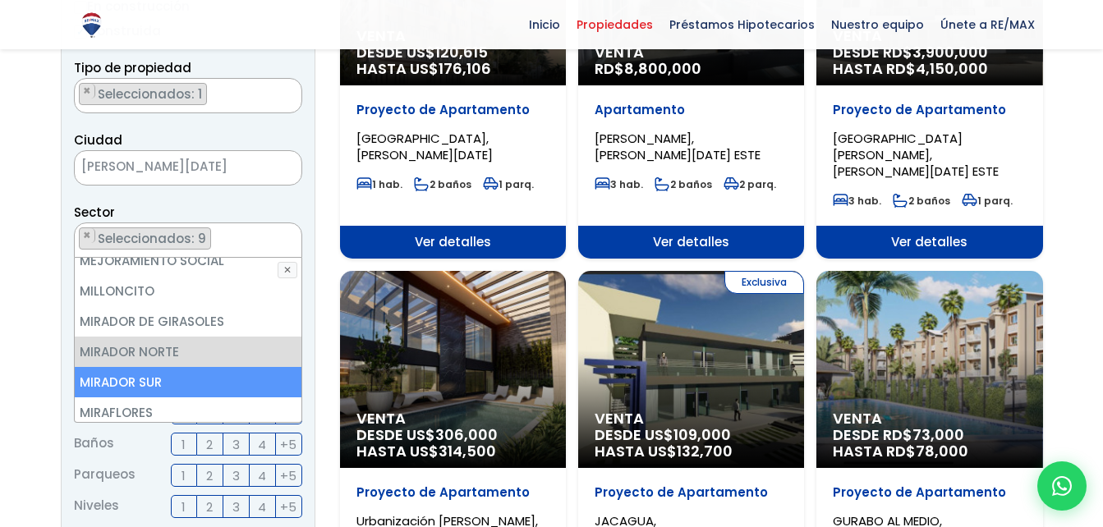
click at [152, 367] on li "MIRADOR SUR" at bounding box center [188, 382] width 227 height 30
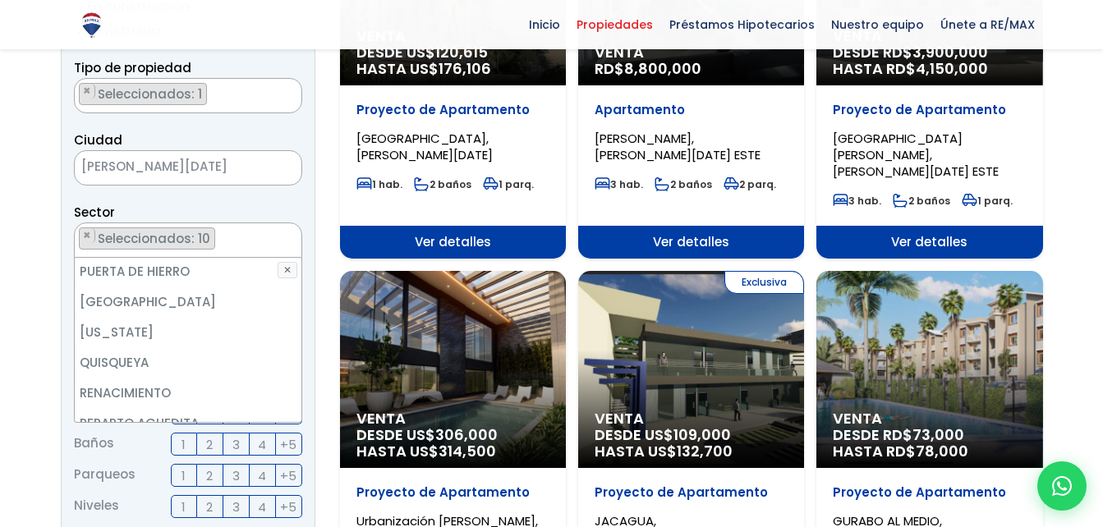
scroll to position [6296, 0]
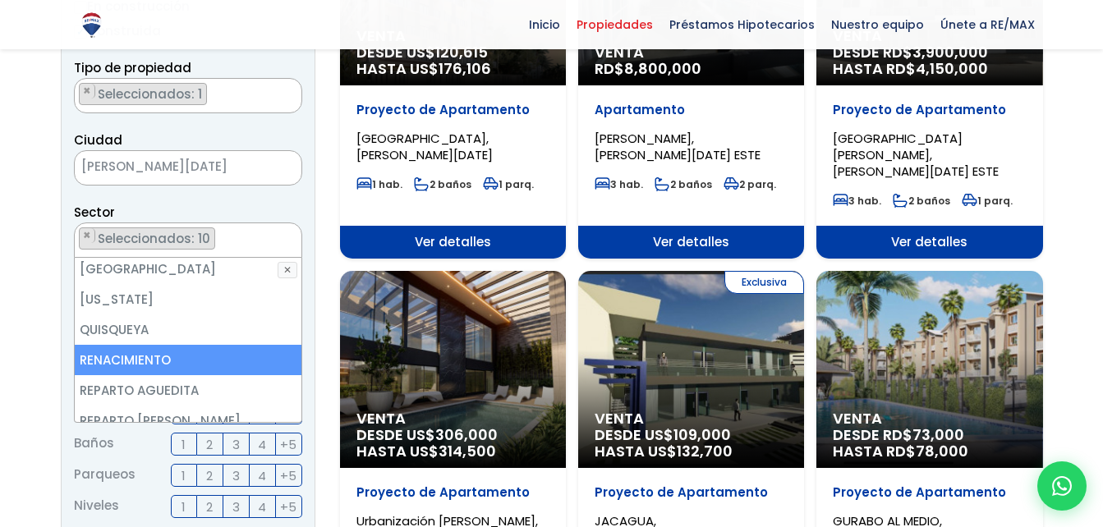
click at [234, 345] on li "RENACIMIENTO" at bounding box center [188, 360] width 227 height 30
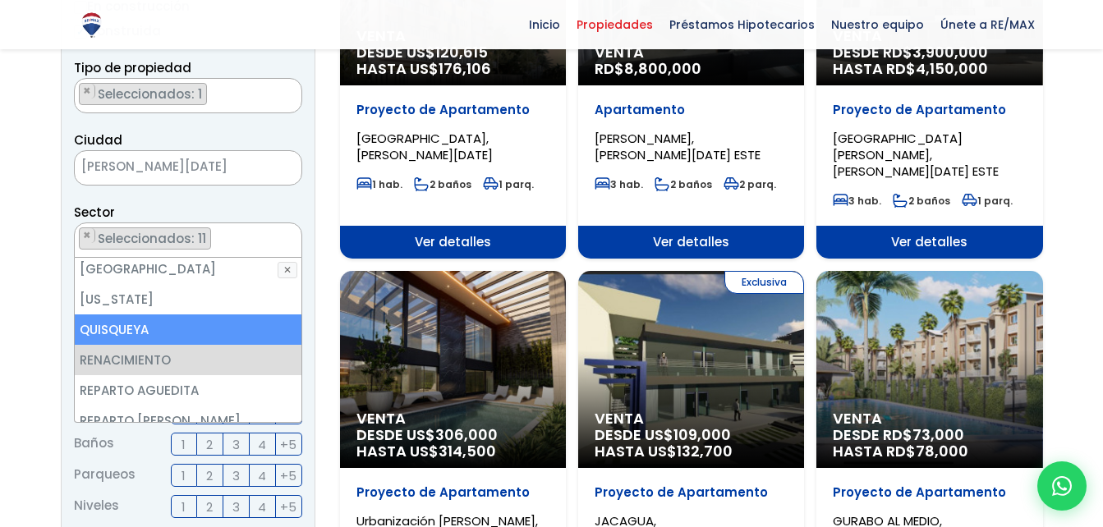
click at [225, 315] on li "QUISQUEYA" at bounding box center [188, 330] width 227 height 30
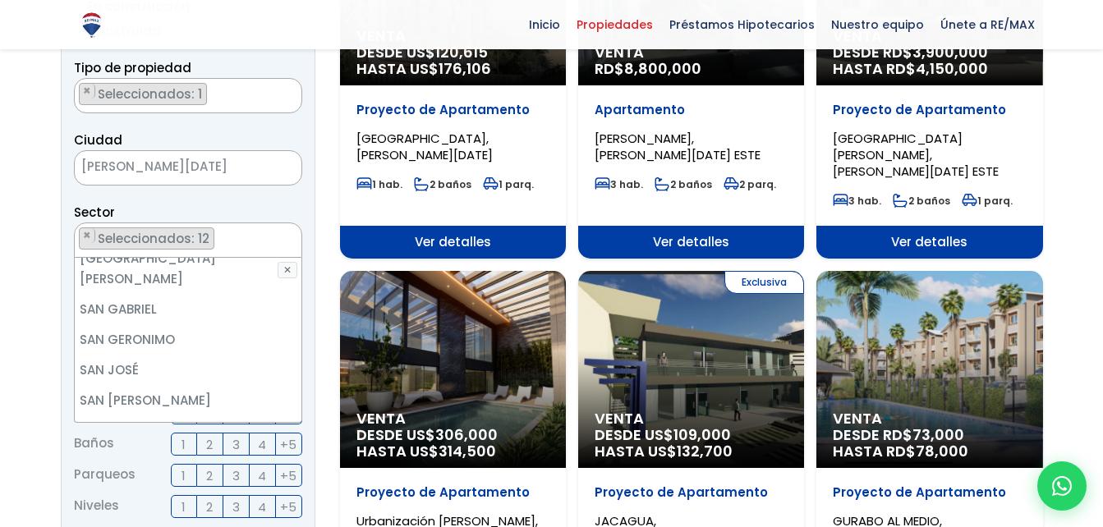
scroll to position [6811, 0]
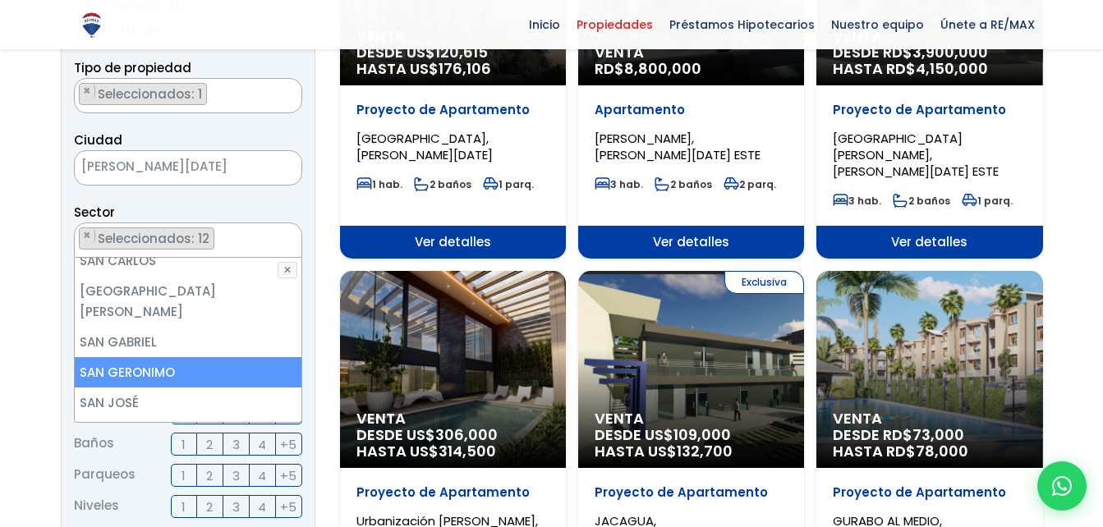
click at [213, 357] on li "SAN GERONIMO" at bounding box center [188, 372] width 227 height 30
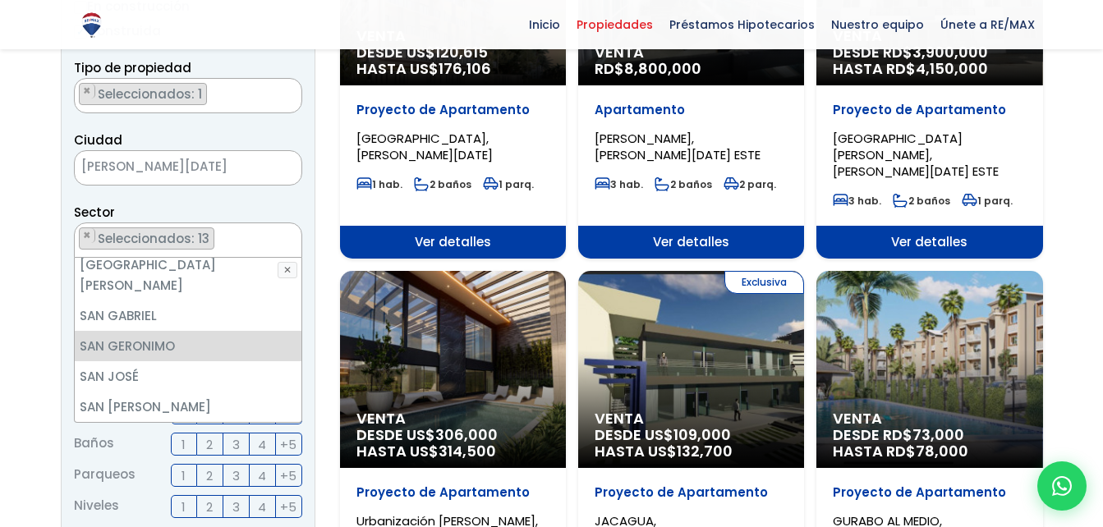
click at [301, 416] on ul "16 DE AGOSTO 24 DE ABRIL 27 DE FEBRERO 30 DE MAYO AESA ALFIMAR ALTOS DE ARROYO …" at bounding box center [188, 340] width 227 height 164
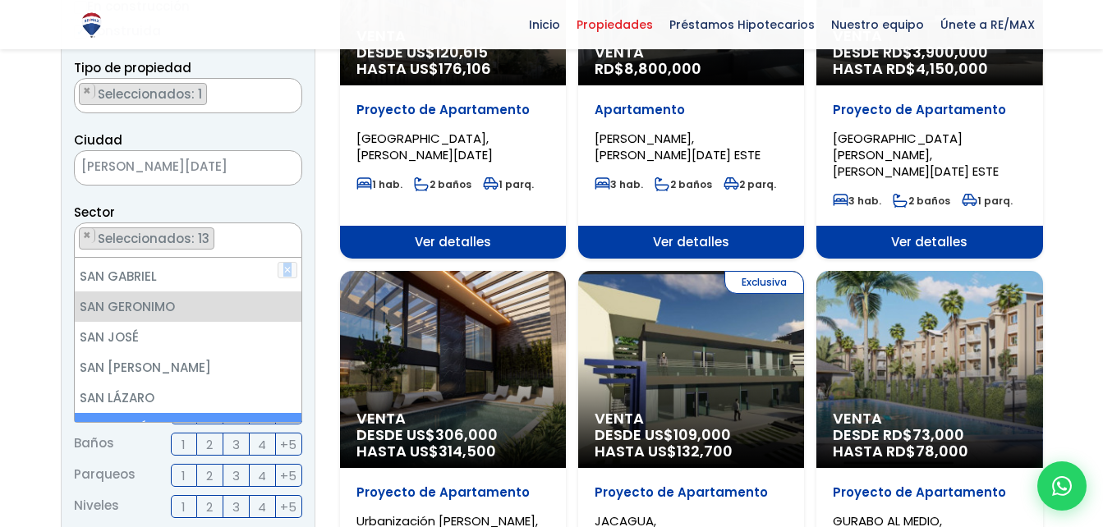
click at [301, 416] on ul "16 DE AGOSTO 24 DE ABRIL 27 DE FEBRERO 30 DE MAYO AESA ALFIMAR ALTOS DE ARROYO …" at bounding box center [188, 340] width 227 height 164
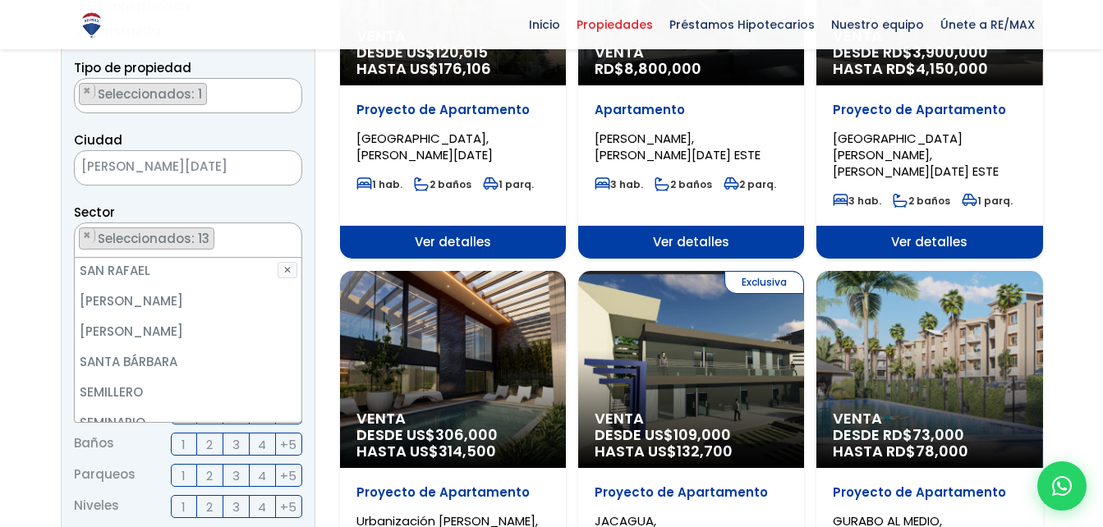
click at [301, 416] on ul "16 DE AGOSTO 24 DE ABRIL 27 DE FEBRERO 30 DE MAYO AESA ALFIMAR ALTOS DE ARROYO …" at bounding box center [188, 340] width 227 height 164
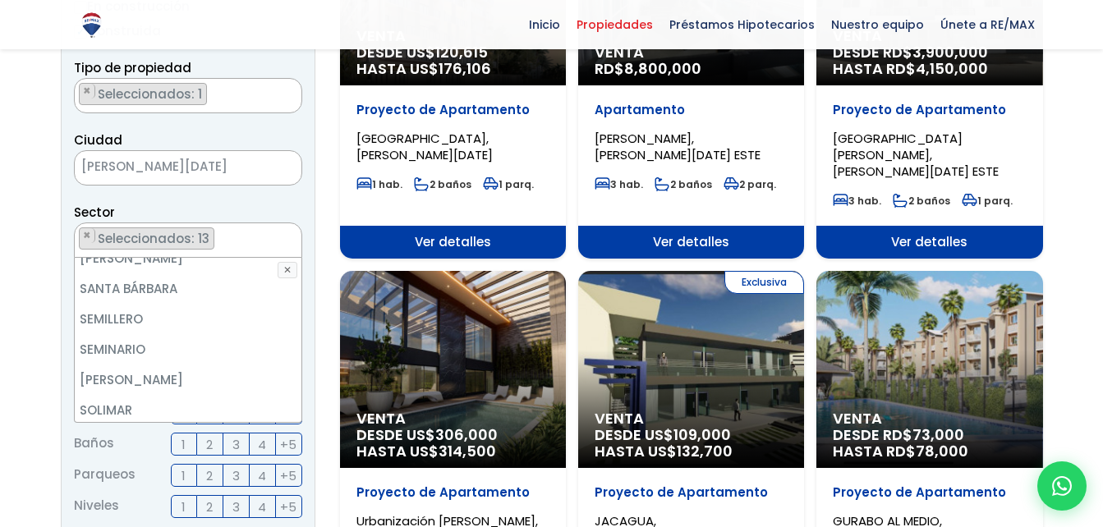
click at [301, 416] on ul "16 DE AGOSTO 24 DE ABRIL 27 DE FEBRERO 30 DE MAYO AESA ALFIMAR ALTOS DE ARROYO …" at bounding box center [188, 340] width 227 height 164
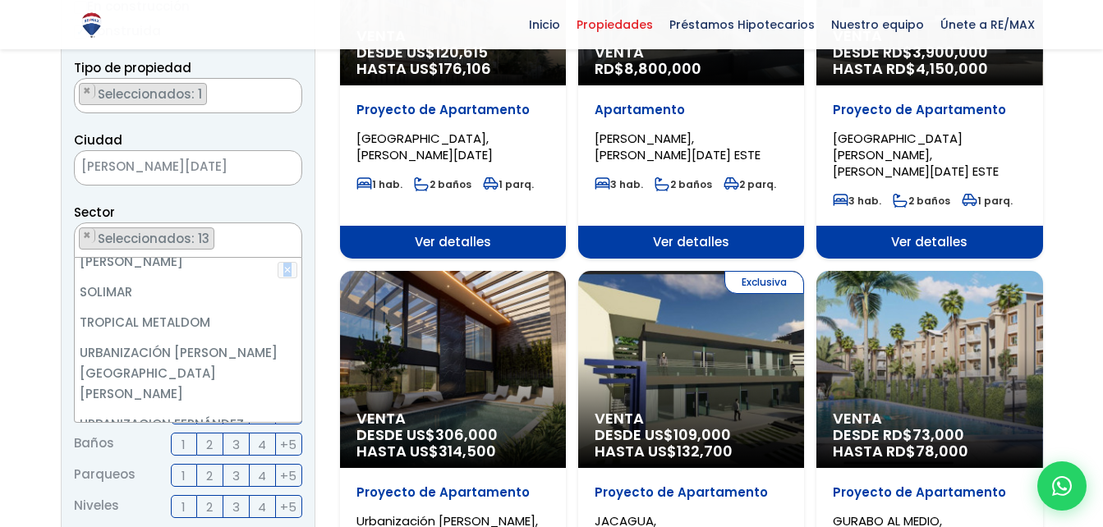
click at [301, 416] on ul "16 DE AGOSTO 24 DE ABRIL 27 DE FEBRERO 30 DE MAYO AESA ALFIMAR ALTOS DE ARROYO …" at bounding box center [188, 340] width 227 height 164
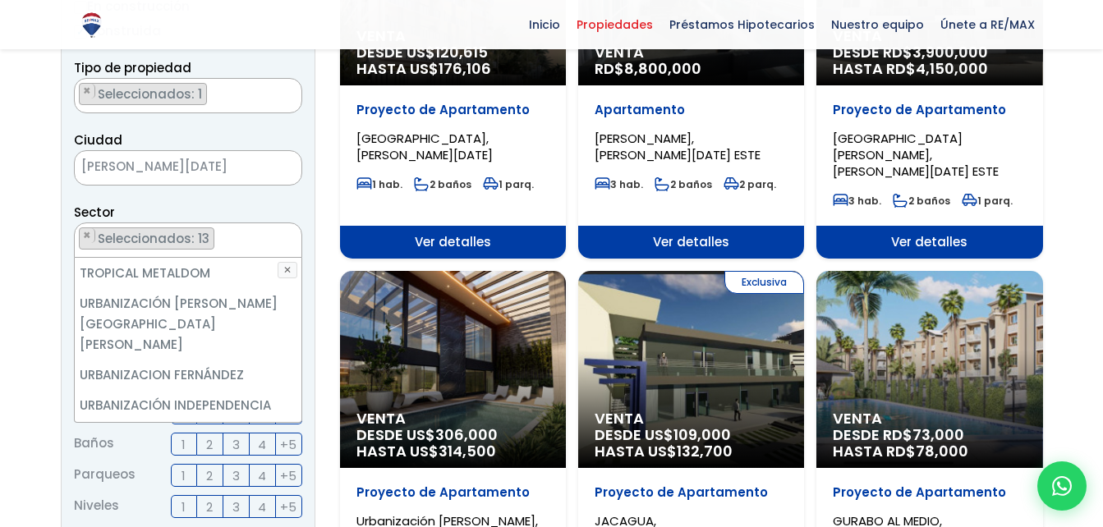
click at [301, 416] on ul "16 DE AGOSTO 24 DE ABRIL 27 DE FEBRERO 30 DE MAYO AESA ALFIMAR ALTOS DE ARROYO …" at bounding box center [188, 340] width 227 height 164
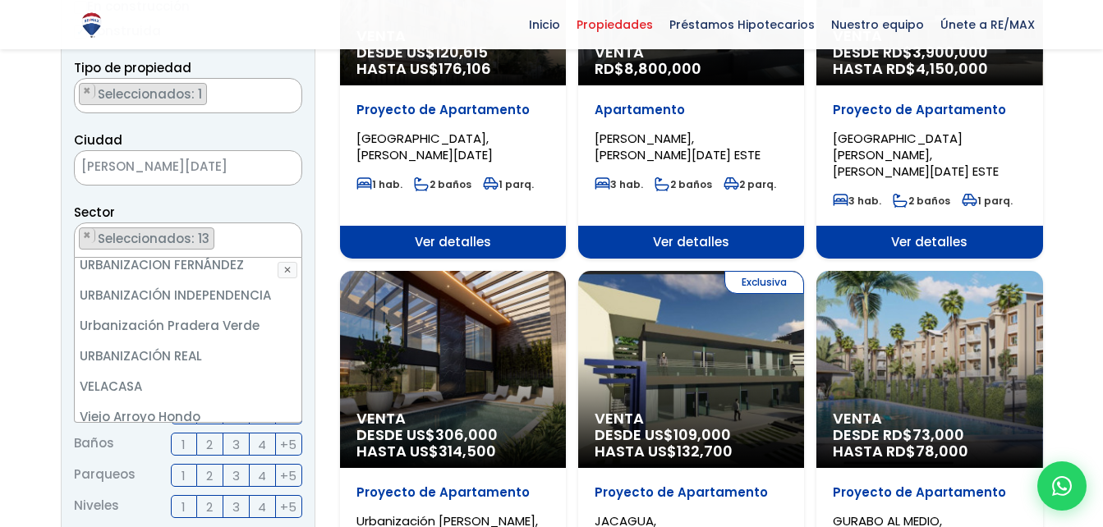
click at [301, 416] on ul "16 DE AGOSTO 24 DE ABRIL 27 DE FEBRERO 30 DE MAYO AESA ALFIMAR ALTOS DE ARROYO …" at bounding box center [188, 340] width 227 height 164
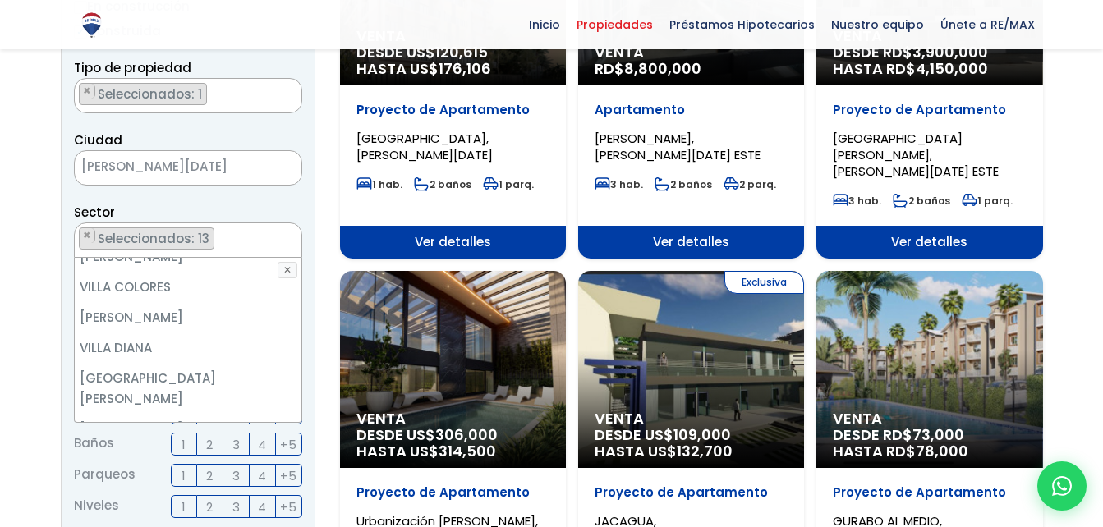
click at [301, 416] on ul "16 DE AGOSTO 24 DE ABRIL 27 DE FEBRERO 30 DE MAYO AESA ALFIMAR ALTOS DE ARROYO …" at bounding box center [188, 340] width 227 height 164
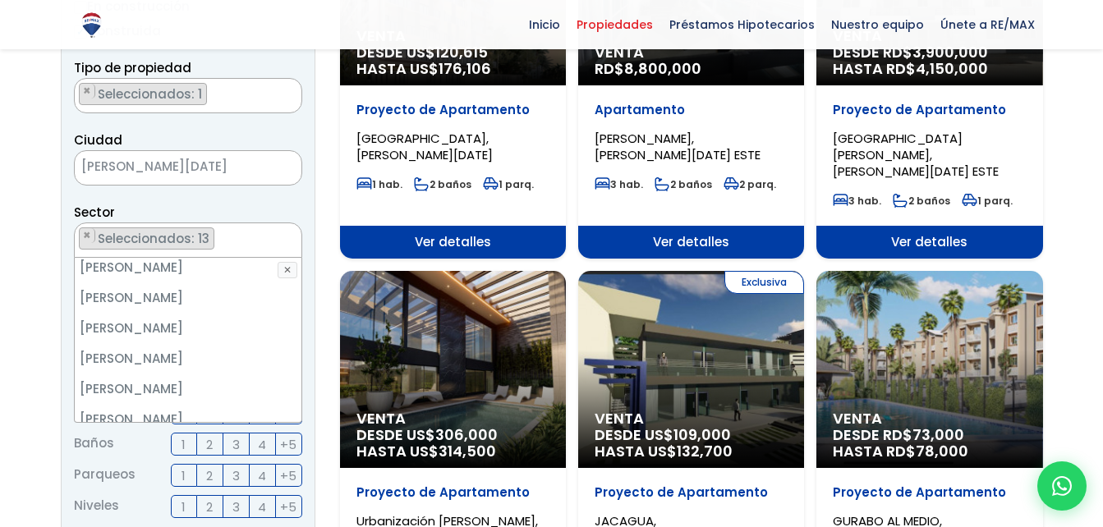
scroll to position [7840, 0]
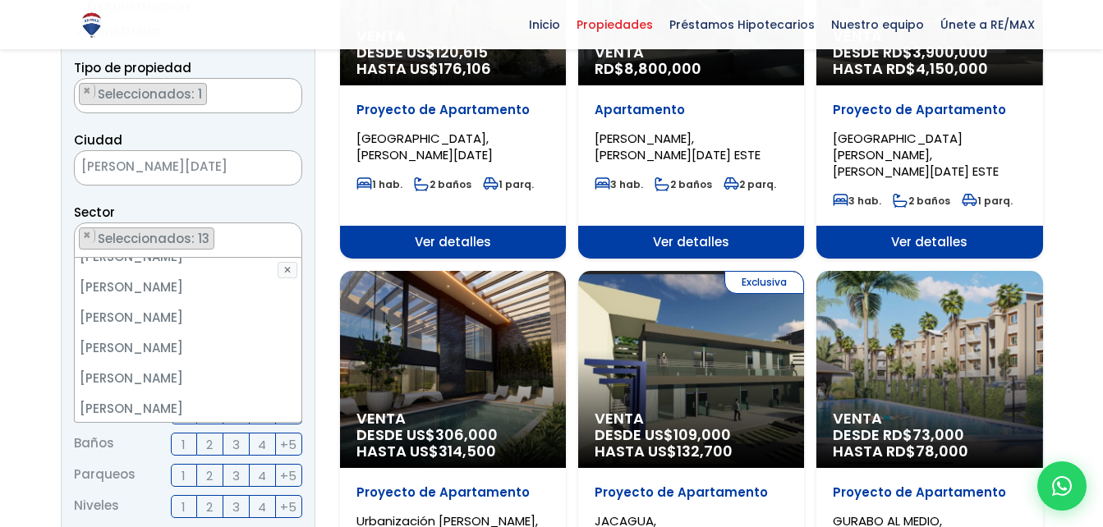
click at [301, 416] on ul "16 DE AGOSTO 24 DE ABRIL 27 DE FEBRERO 30 DE MAYO AESA ALFIMAR ALTOS DE ARROYO …" at bounding box center [188, 340] width 227 height 164
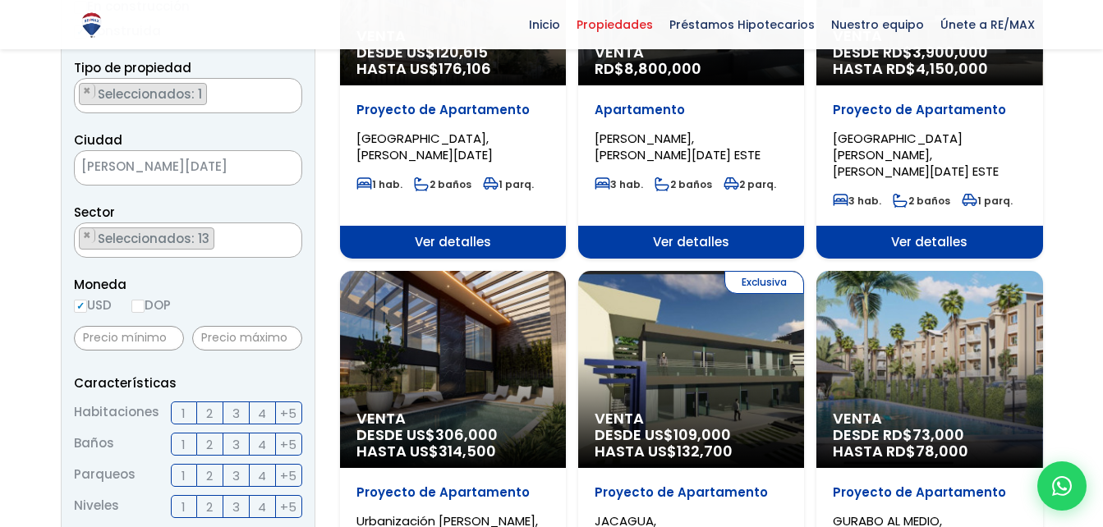
click at [149, 304] on label "DOP" at bounding box center [150, 305] width 39 height 21
click at [0, 0] on input "DOP" at bounding box center [0, 0] width 0 height 0
click at [145, 306] on input "DOP" at bounding box center [137, 306] width 13 height 13
radio input "true"
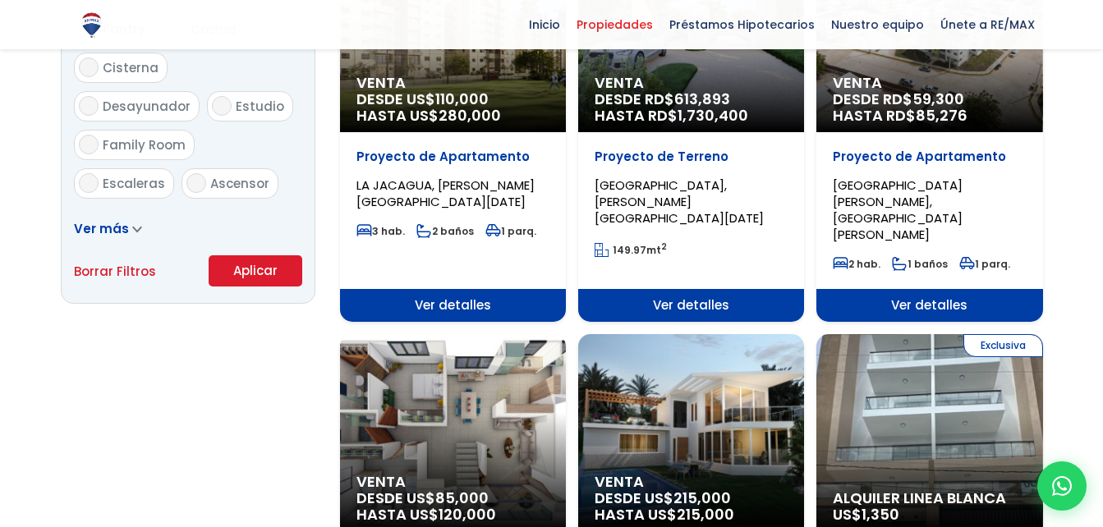
scroll to position [1059, 0]
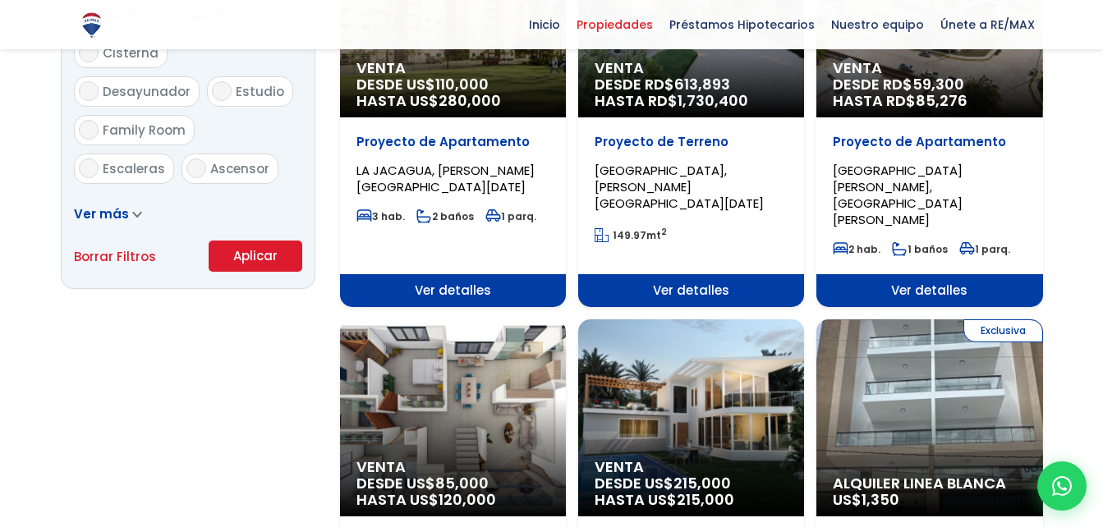
click at [266, 254] on button "Aplicar" at bounding box center [256, 256] width 94 height 31
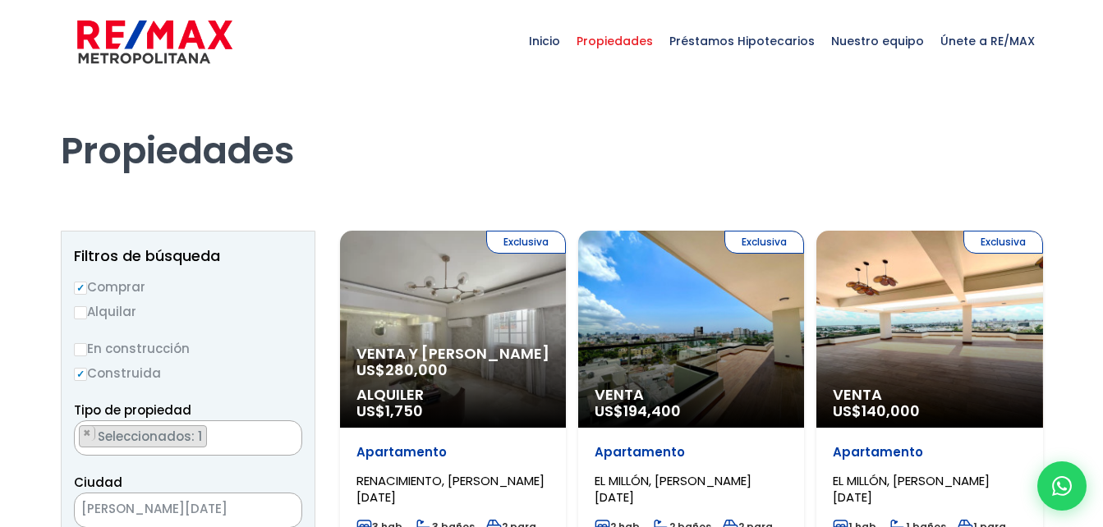
select select "225"
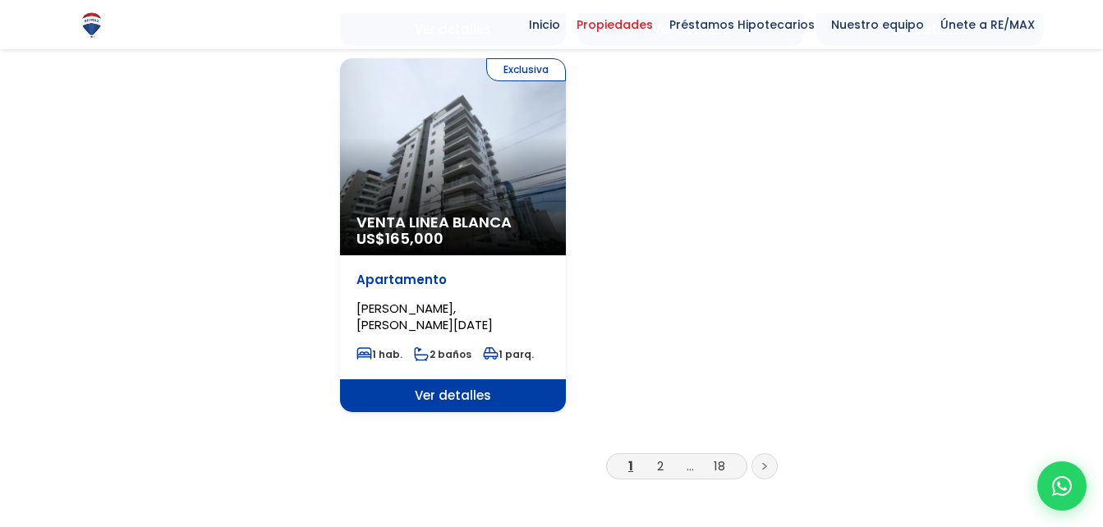
scroll to position [2079, 0]
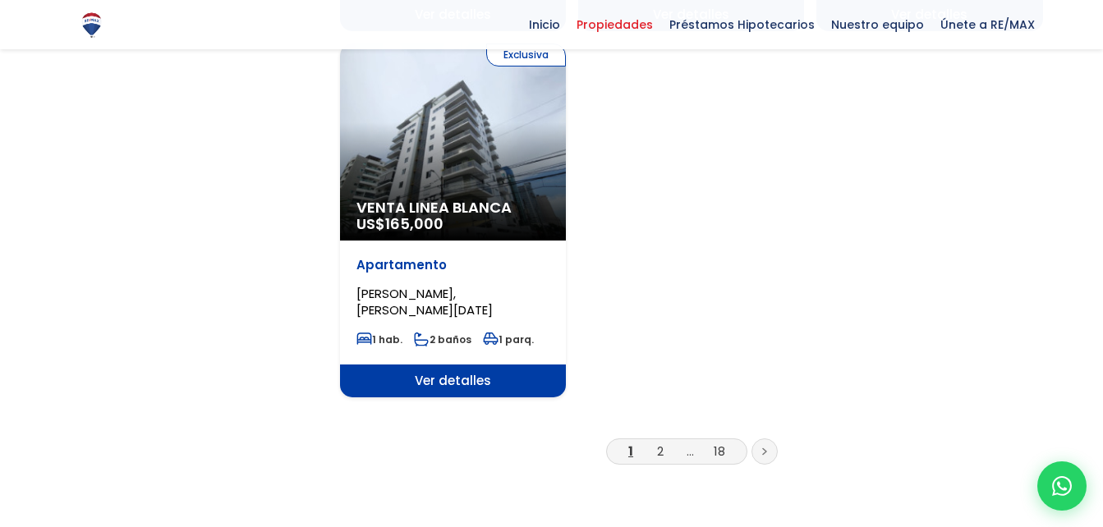
click at [764, 439] on link at bounding box center [765, 452] width 26 height 26
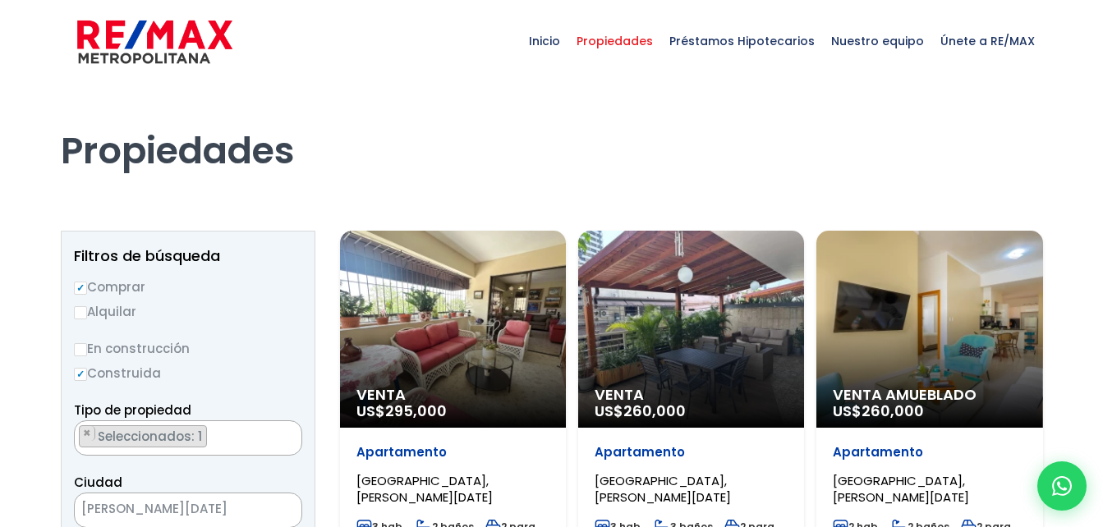
select select "225"
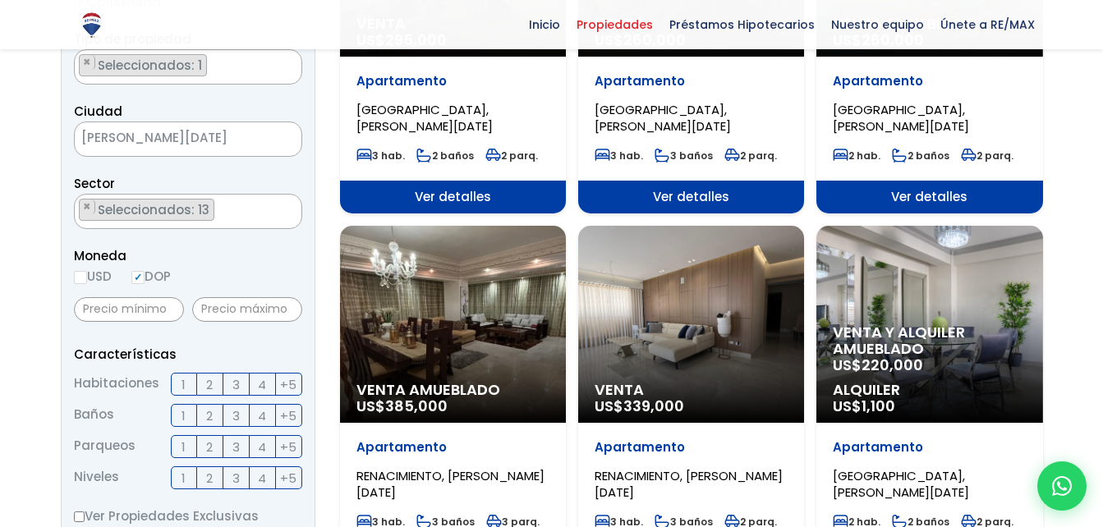
scroll to position [375, 0]
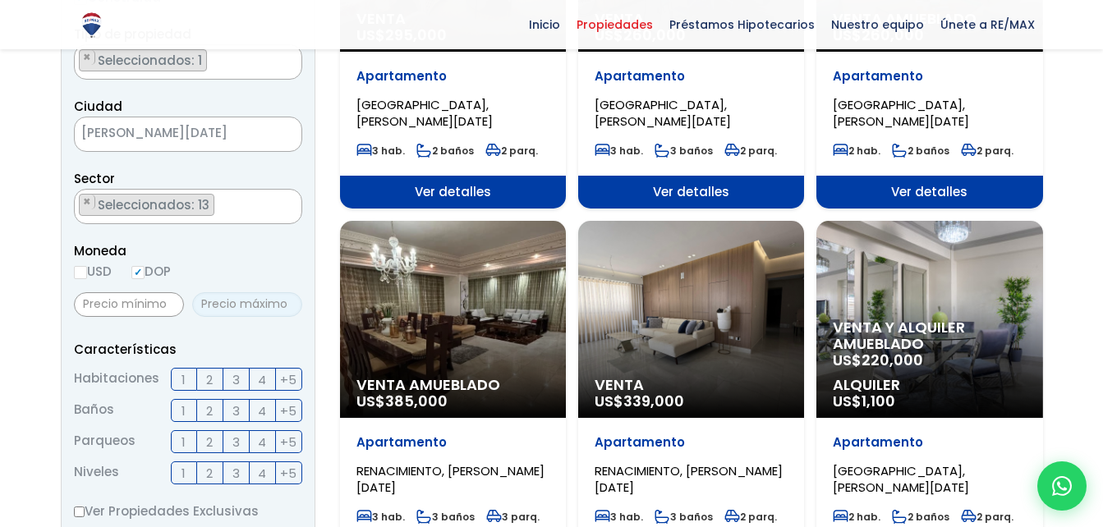
click at [263, 307] on input "text" at bounding box center [247, 304] width 110 height 25
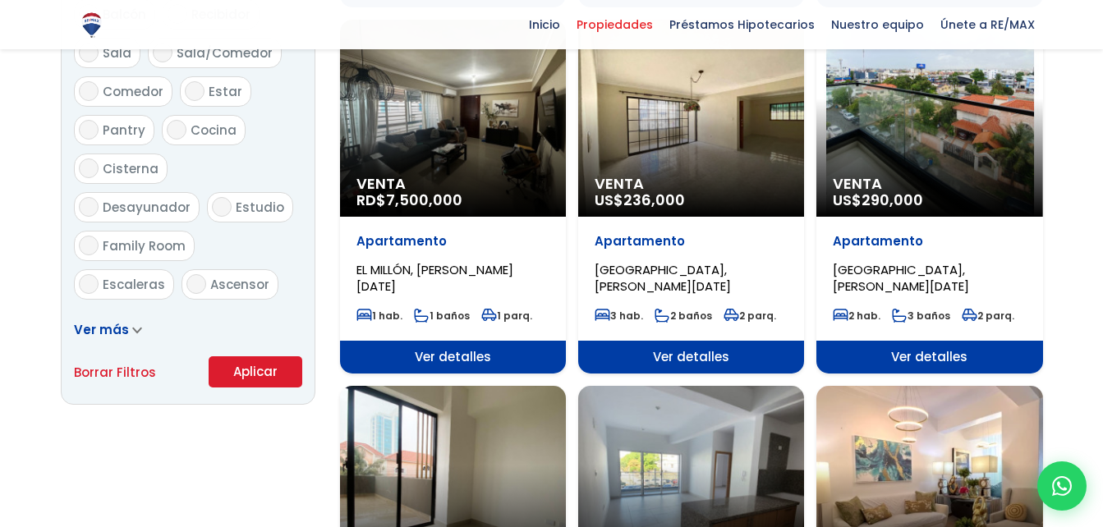
scroll to position [953, 0]
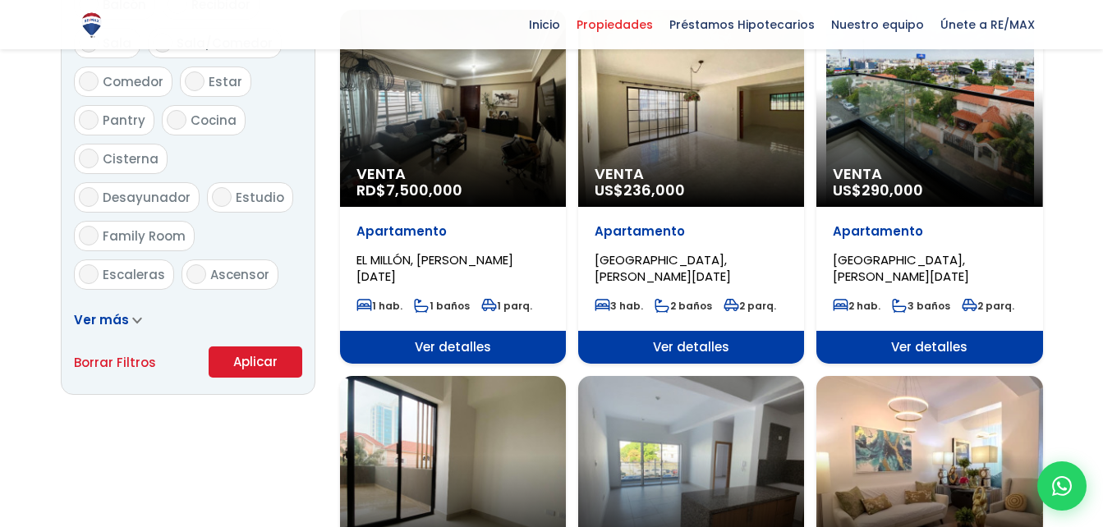
type input "7,000,000"
click at [260, 355] on button "Aplicar" at bounding box center [256, 362] width 94 height 31
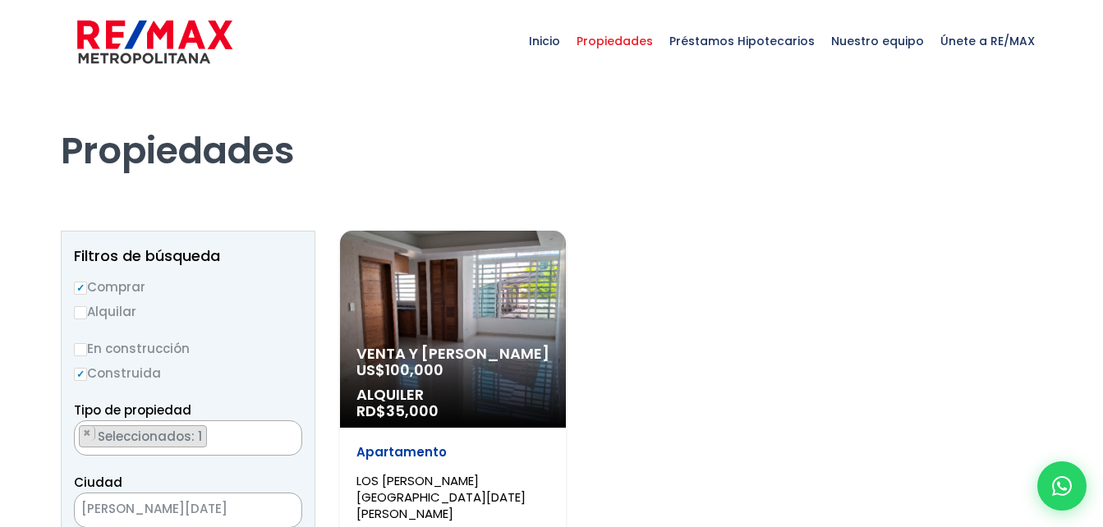
select select "225"
